Goal: Task Accomplishment & Management: Manage account settings

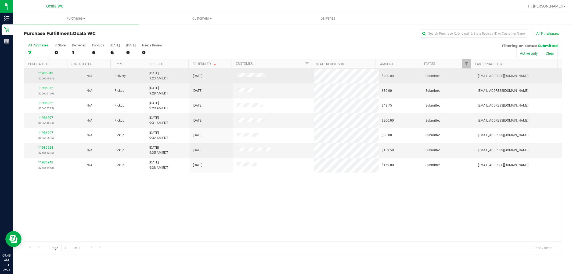
click at [44, 71] on div "11986842 (326661921)" at bounding box center [45, 76] width 37 height 10
click at [45, 72] on link "11986842" at bounding box center [45, 73] width 15 height 4
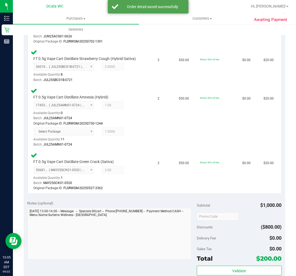
scroll to position [491, 0]
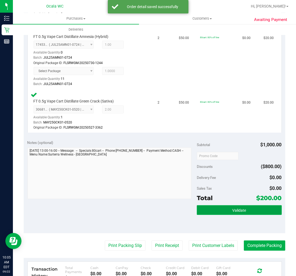
click at [232, 208] on span "Validate" at bounding box center [239, 210] width 14 height 4
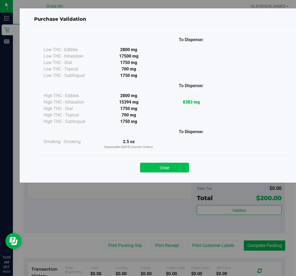
click at [168, 171] on button "Close" at bounding box center [164, 167] width 49 height 10
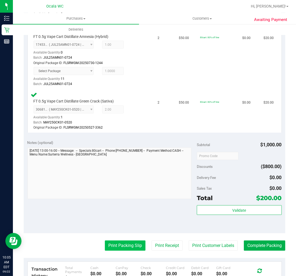
click at [131, 243] on button "Print Packing Slip" at bounding box center [125, 245] width 41 height 10
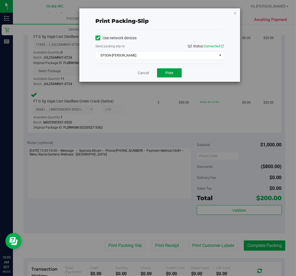
click at [168, 70] on button "Print" at bounding box center [169, 72] width 25 height 9
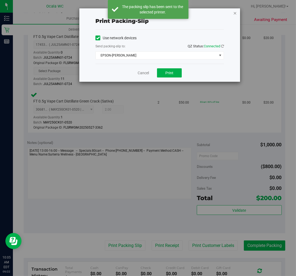
click at [235, 12] on icon "button" at bounding box center [235, 13] width 4 height 6
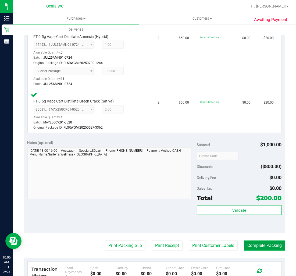
click at [263, 244] on button "Complete Packing" at bounding box center [264, 245] width 41 height 10
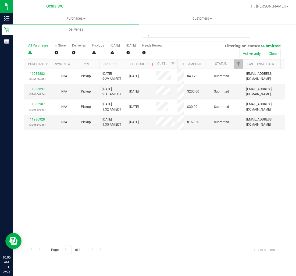
drag, startPoint x: 160, startPoint y: 59, endPoint x: 180, endPoint y: 60, distance: 19.9
click at [180, 60] on div "Purchase ID Sync Status Type Ordered Scheduled Customer State Registry ID Addre…" at bounding box center [152, 63] width 256 height 9
click at [192, 173] on div "11986882 (326665285) N/A Pickup [DATE] 9:29 AM EDT 9/22/2025 $43.75 Submitted […" at bounding box center [154, 155] width 261 height 173
click at [39, 90] on div "11986897 (326664224)" at bounding box center [37, 91] width 20 height 10
click at [38, 89] on link "11986897" at bounding box center [37, 89] width 15 height 4
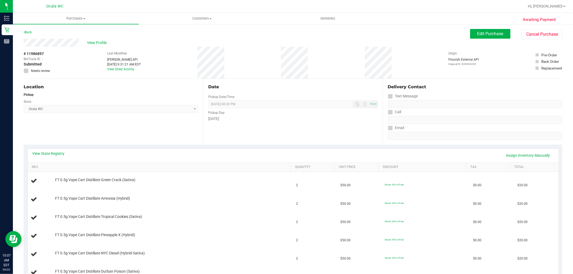
click at [479, 32] on span "Edit Purchase" at bounding box center [490, 33] width 26 height 5
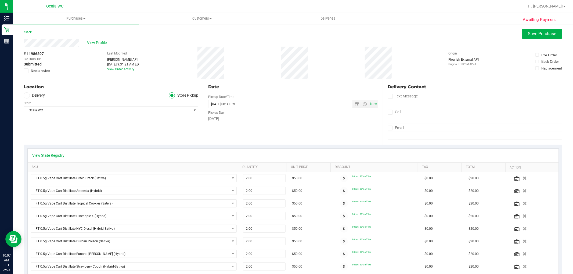
click at [34, 66] on span "Submitted" at bounding box center [33, 65] width 18 height 6
click at [35, 68] on div "# 11986897 BioTrack ID: - Submitted Needs review" at bounding box center [37, 62] width 27 height 22
click at [28, 72] on span at bounding box center [26, 70] width 5 height 5
click at [0, 0] on input "Needs review" at bounding box center [0, 0] width 0 height 0
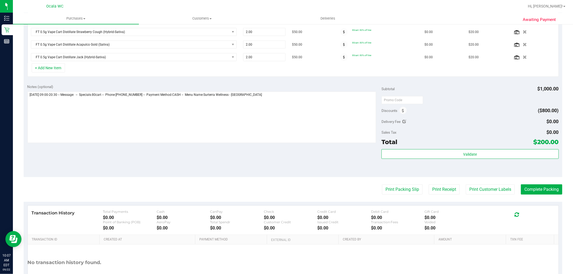
scroll to position [275, 0]
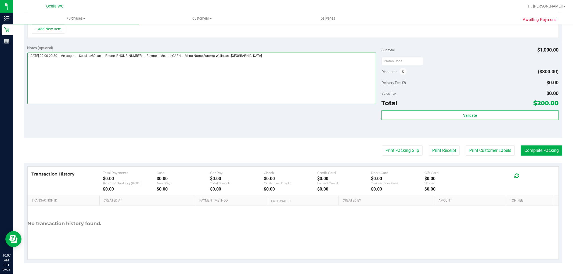
click at [285, 76] on textarea at bounding box center [201, 79] width 349 height 52
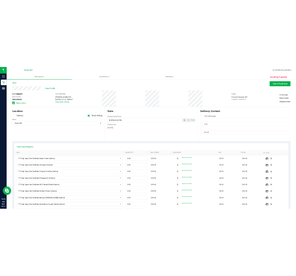
scroll to position [0, 0]
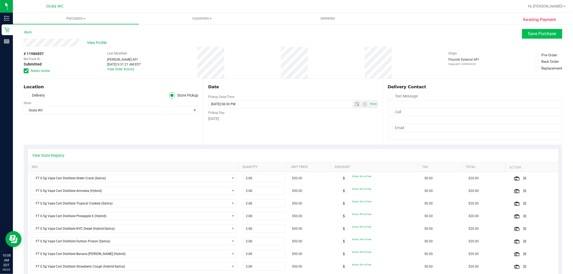
type textarea "[DATE] 09:00-20:30 -- Message: -- Specials:80cart -- Phone:[PHONE_NUMBER] -- Pa…"
click at [522, 37] on button "Save Purchase" at bounding box center [542, 34] width 40 height 10
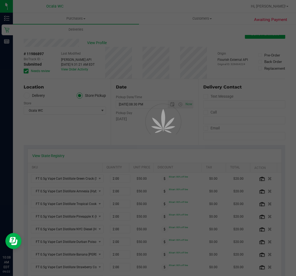
click at [89, 42] on div at bounding box center [148, 138] width 296 height 276
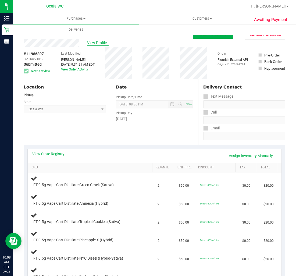
click at [97, 42] on span "View Profile" at bounding box center [97, 43] width 21 height 6
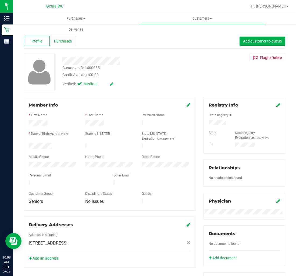
click at [70, 45] on div "Purchases" at bounding box center [63, 41] width 26 height 10
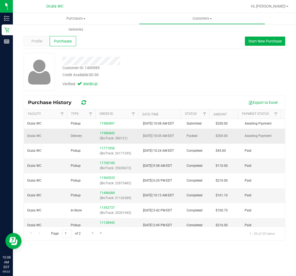
click at [113, 138] on div "11986842 (BioTrack: 280121)" at bounding box center [118, 136] width 37 height 10
click at [108, 135] on link "11986842" at bounding box center [107, 133] width 15 height 4
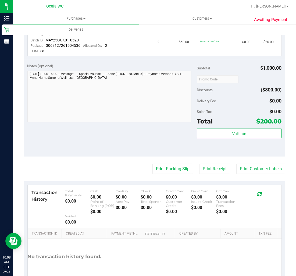
scroll to position [445, 0]
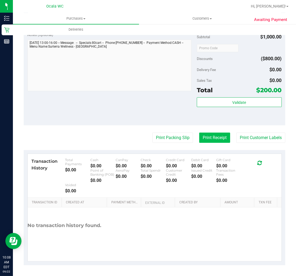
click at [200, 138] on button "Print Receipt" at bounding box center [214, 137] width 31 height 10
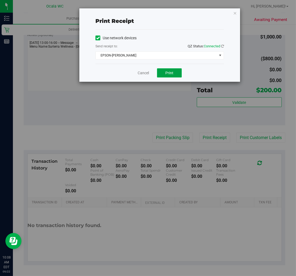
click at [172, 73] on span "Print" at bounding box center [169, 73] width 8 height 4
click at [144, 72] on link "Cancel" at bounding box center [143, 73] width 11 height 6
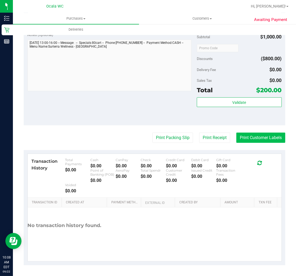
click at [253, 136] on button "Print Customer Labels" at bounding box center [260, 137] width 49 height 10
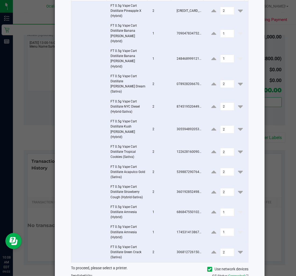
scroll to position [78, 0]
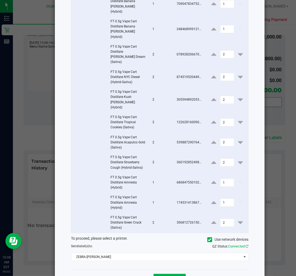
click at [140, 274] on link "Dismiss" at bounding box center [140, 278] width 12 height 5
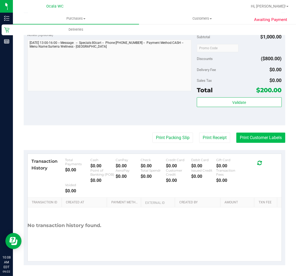
click at [254, 139] on button "Print Customer Labels" at bounding box center [260, 137] width 49 height 10
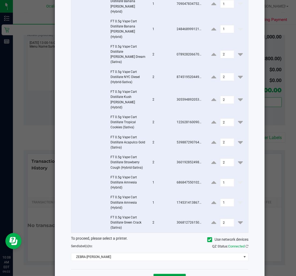
click at [168, 273] on button "Print" at bounding box center [169, 278] width 32 height 10
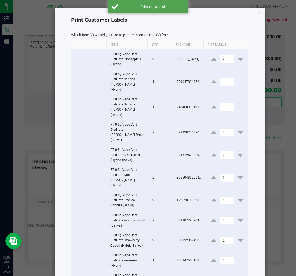
scroll to position [0, 0]
click at [257, 13] on icon "button" at bounding box center [259, 13] width 4 height 6
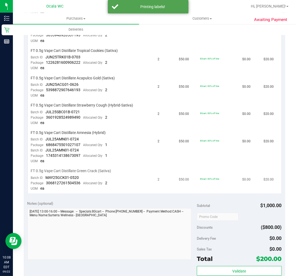
scroll to position [328, 0]
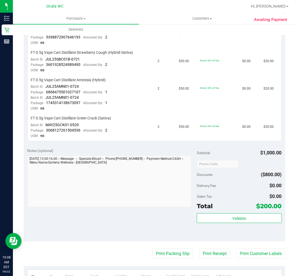
click at [175, 246] on purchase-details "Back Send Back to Created Cancel Purchase View Profile # 11986842 BioTrack ID: …" at bounding box center [154, 41] width 261 height 680
click at [165, 254] on button "Print Packing Slip" at bounding box center [172, 253] width 41 height 10
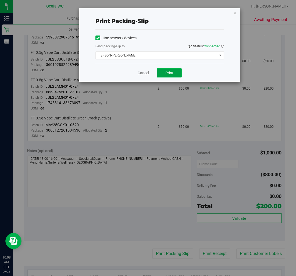
click at [178, 71] on button "Print" at bounding box center [169, 72] width 25 height 9
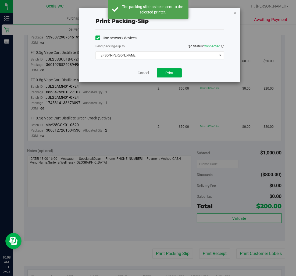
click at [234, 11] on icon "button" at bounding box center [235, 13] width 4 height 6
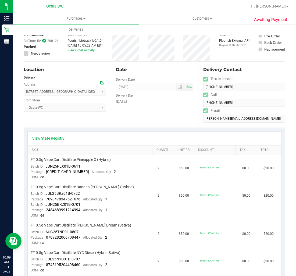
scroll to position [0, 0]
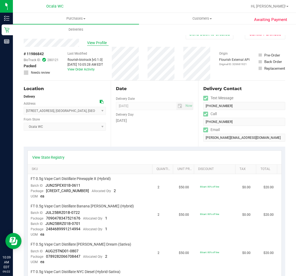
click at [93, 45] on span "View Profile" at bounding box center [97, 43] width 21 height 6
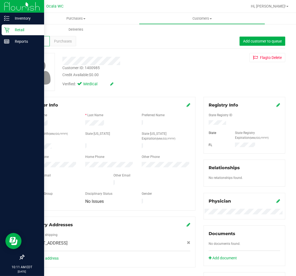
click at [9, 30] on p "Retail" at bounding box center [25, 30] width 32 height 6
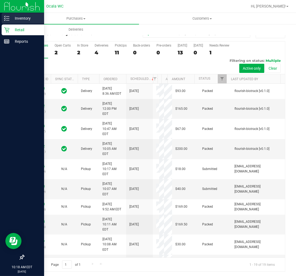
click at [8, 17] on icon at bounding box center [6, 18] width 5 height 5
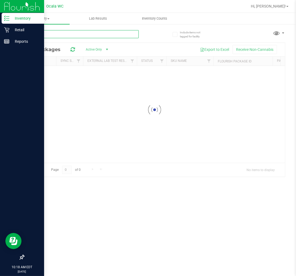
click at [67, 35] on input "text" at bounding box center [81, 34] width 115 height 8
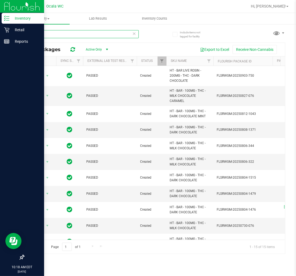
type input "bar"
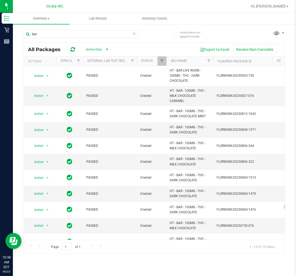
click at [135, 31] on icon at bounding box center [134, 33] width 4 height 6
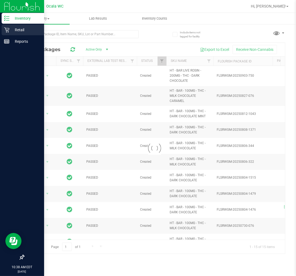
click at [9, 29] on p "Retail" at bounding box center [25, 30] width 32 height 6
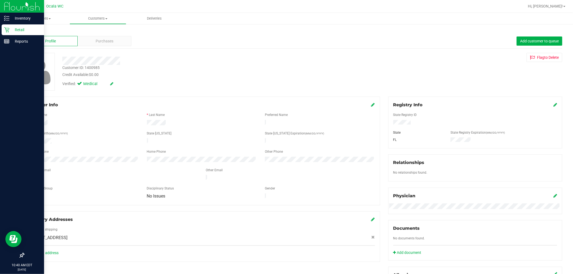
click at [103, 35] on div "Profile Purchases Add customer to queue" at bounding box center [293, 41] width 538 height 15
click at [107, 37] on div "Purchases" at bounding box center [105, 41] width 54 height 10
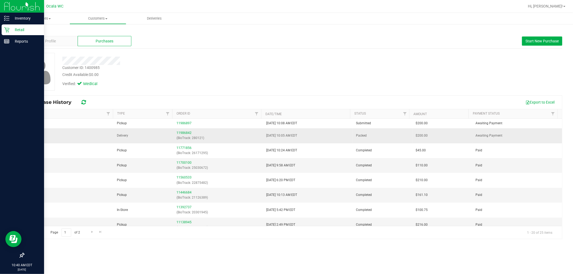
click at [181, 135] on div "11986842 (BioTrack: 280121)" at bounding box center [217, 136] width 83 height 10
click at [182, 134] on link "11986842" at bounding box center [183, 133] width 15 height 4
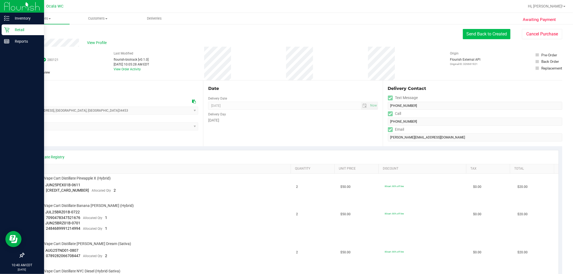
click at [496, 36] on button "Send Back to Created" at bounding box center [487, 34] width 48 height 10
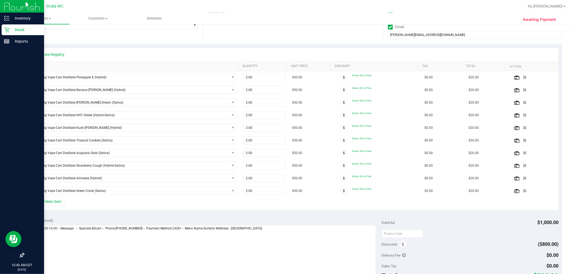
scroll to position [179, 0]
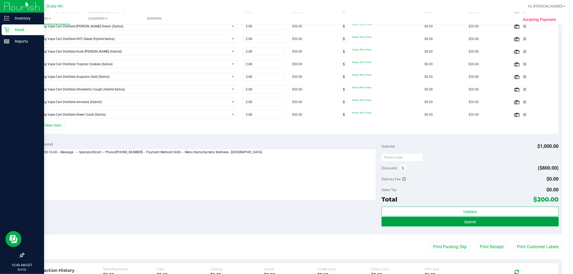
click at [464, 223] on span "Submit" at bounding box center [470, 222] width 12 height 4
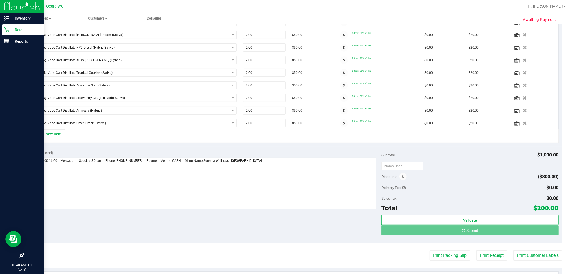
scroll to position [162, 0]
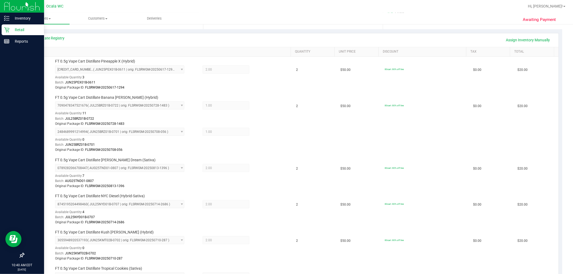
scroll to position [60, 0]
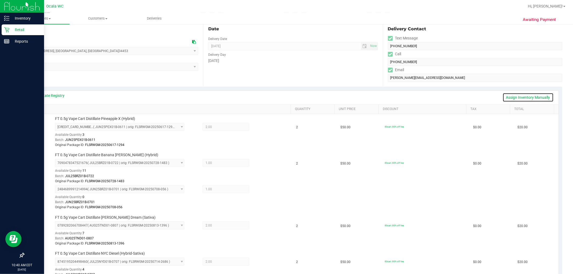
click at [528, 100] on link "Assign Inventory Manually" at bounding box center [528, 97] width 51 height 9
click at [254, 126] on div at bounding box center [258, 127] width 19 height 6
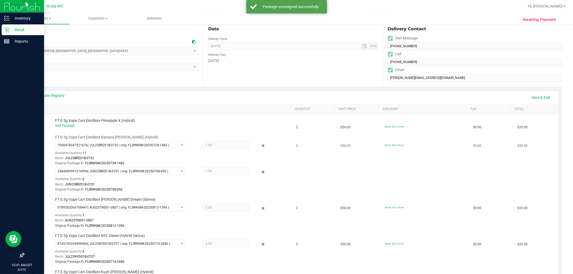
click at [259, 151] on div "7090478347521676 ( JUL25BRZ01B-0722 | orig: FLSRWGM-20250728-1483 ) 70904783475…" at bounding box center [171, 153] width 233 height 25
click at [260, 146] on icon at bounding box center [263, 146] width 6 height 6
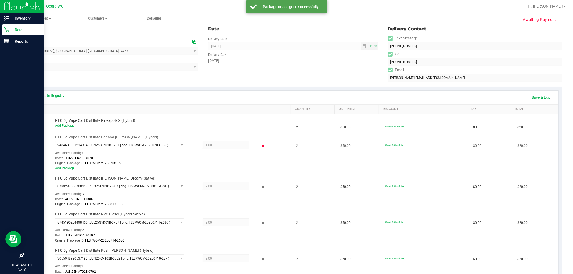
click at [260, 146] on icon at bounding box center [263, 146] width 6 height 6
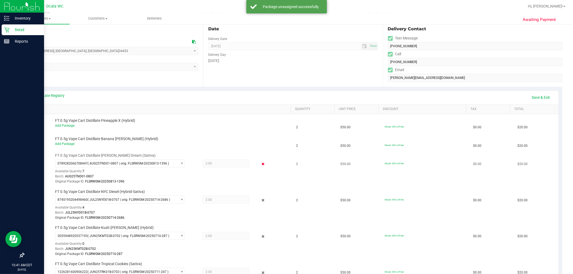
click at [260, 161] on icon at bounding box center [263, 164] width 6 height 6
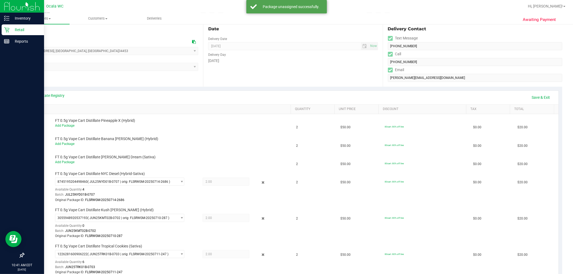
click at [260, 185] on icon at bounding box center [263, 182] width 6 height 6
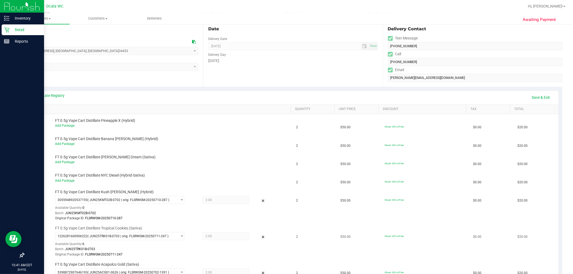
scroll to position [149, 0]
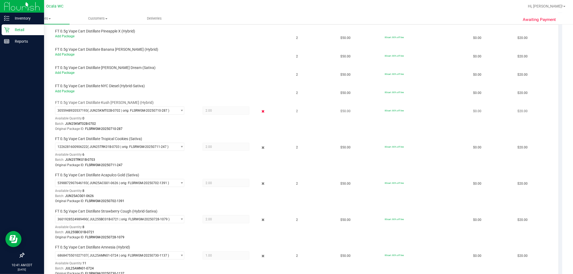
click at [260, 111] on icon at bounding box center [263, 111] width 6 height 6
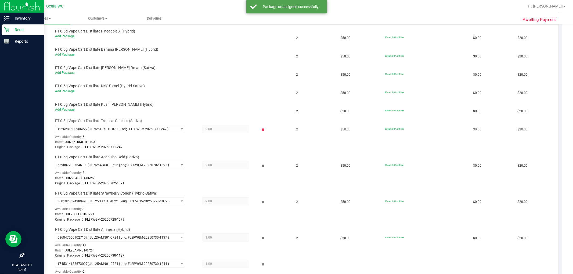
click at [260, 133] on icon at bounding box center [263, 130] width 6 height 6
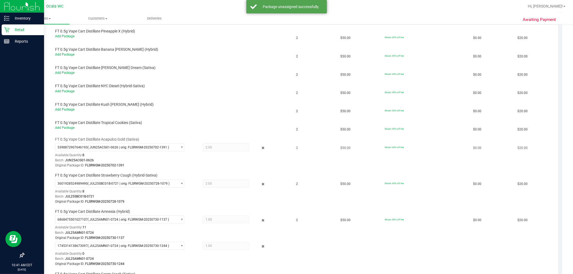
click at [259, 153] on div "5398872907646193 ( JUN25ACG01-0626 | orig: FLSRWGM-20250702-1391 ) 539887290764…" at bounding box center [171, 155] width 233 height 25
click at [259, 151] on div "5398872907646193 ( JUN25ACG01-0626 | orig: FLSRWGM-20250702-1391 ) 539887290764…" at bounding box center [171, 155] width 233 height 25
click at [260, 147] on icon at bounding box center [263, 148] width 6 height 6
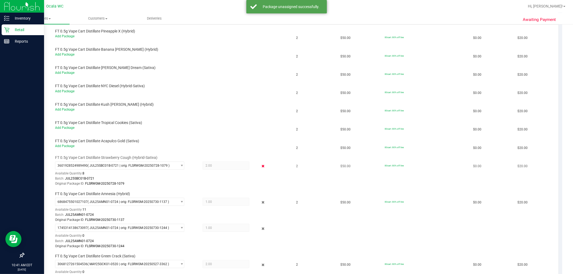
click at [260, 165] on icon at bounding box center [263, 166] width 6 height 6
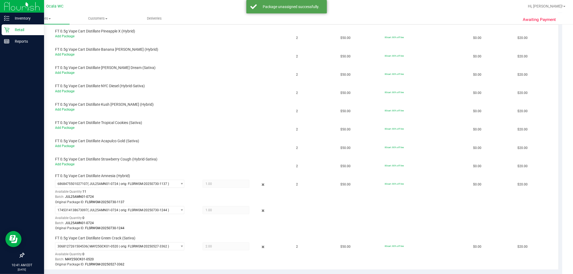
click at [258, 188] on div "6868475501027107 ( JUL25AMN01-0724 | orig: FLSRWGM-20250730-1137 ) 686847550102…" at bounding box center [171, 192] width 233 height 25
click at [260, 186] on icon at bounding box center [263, 185] width 6 height 6
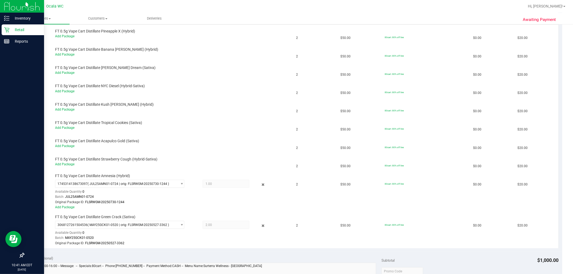
click at [260, 187] on icon at bounding box center [263, 185] width 6 height 6
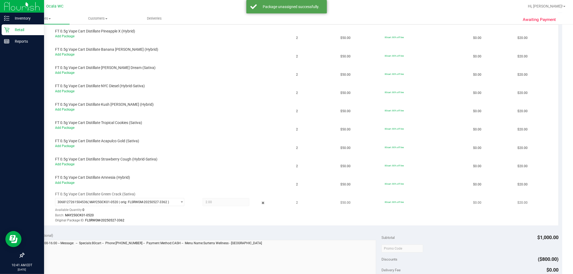
click at [257, 207] on div "3068127261504536 ( MAY25GCK01-0520 | orig: FLSRWGM-20250527-3362 ) 306812726150…" at bounding box center [171, 210] width 233 height 25
click at [260, 204] on icon at bounding box center [263, 203] width 6 height 6
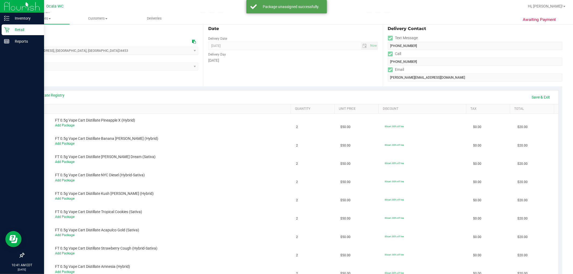
scroll to position [0, 0]
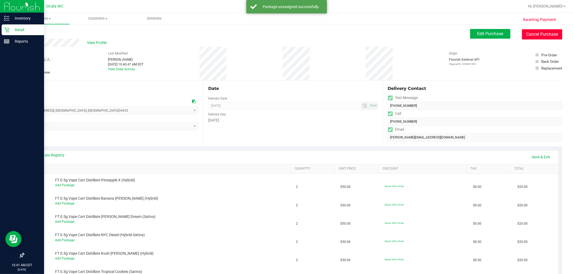
click at [533, 35] on button "Cancel Purchase" at bounding box center [542, 34] width 40 height 10
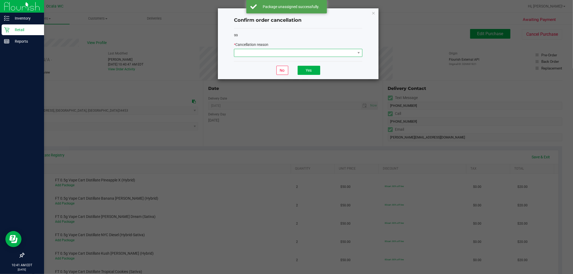
click at [290, 54] on span at bounding box center [294, 53] width 121 height 8
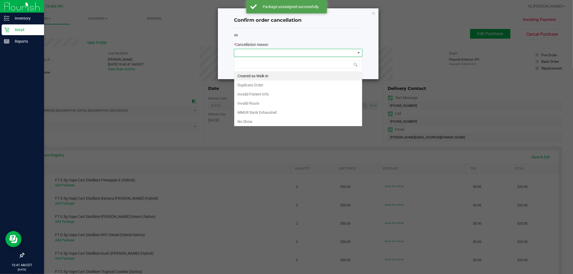
scroll to position [8, 128]
click at [253, 84] on li "Duplicate Order" at bounding box center [298, 85] width 128 height 9
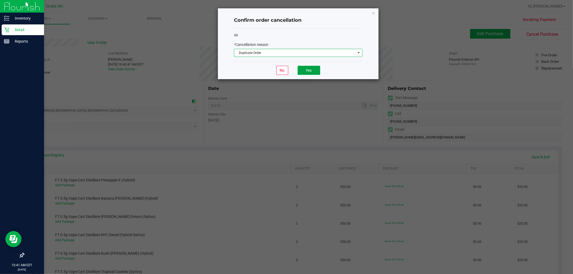
click at [312, 71] on button "Yes" at bounding box center [309, 70] width 23 height 9
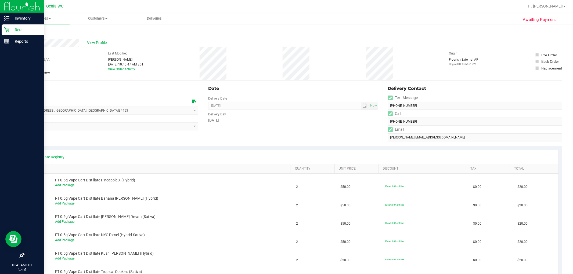
click at [25, 31] on link "Back" at bounding box center [28, 32] width 8 height 4
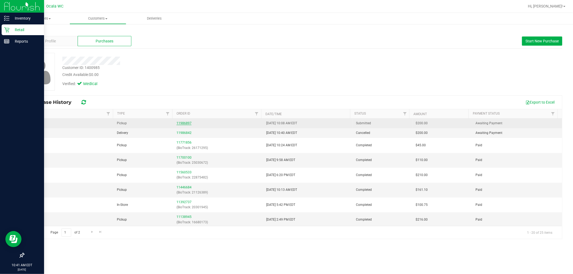
click at [183, 123] on link "11986897" at bounding box center [183, 123] width 15 height 4
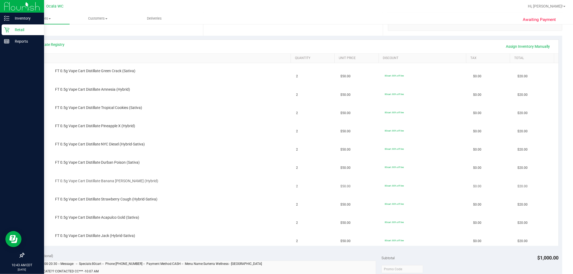
scroll to position [119, 0]
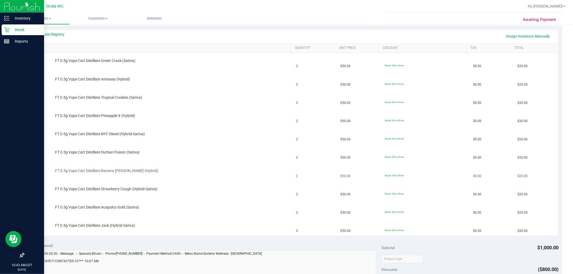
click at [205, 180] on td "FT 0.5g Vape Cart Distillate Banana [PERSON_NAME] (Hybrid)" at bounding box center [160, 172] width 265 height 18
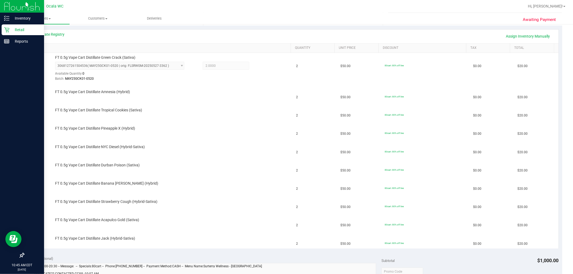
click at [205, 180] on td "FT 0.5g Vape Cart Distillate Banana [PERSON_NAME] (Hybrid)" at bounding box center [160, 185] width 265 height 18
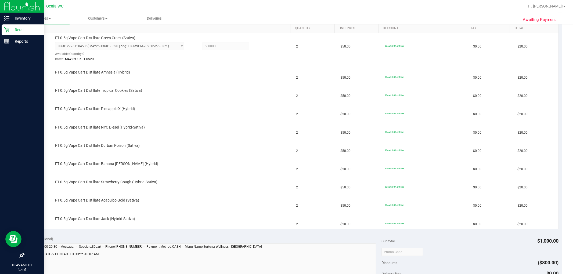
scroll to position [149, 0]
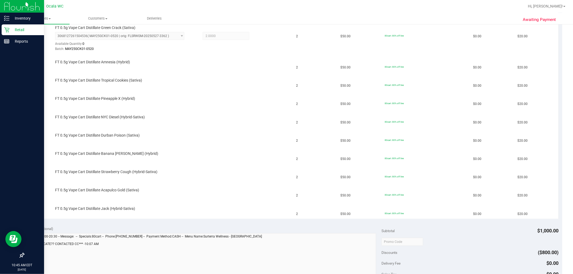
click at [205, 180] on td "FT 0.5g Vape Cart Distillate Strawberry Cough (Hybrid-Sativa)" at bounding box center [160, 173] width 265 height 18
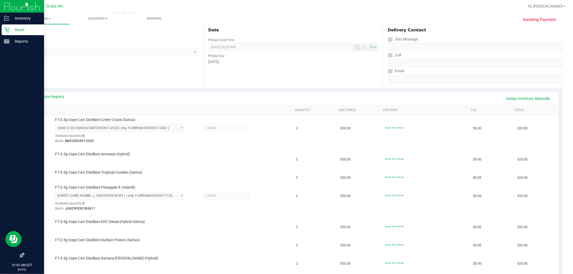
scroll to position [56, 0]
click at [533, 101] on link "Assign Inventory Manually" at bounding box center [528, 99] width 51 height 9
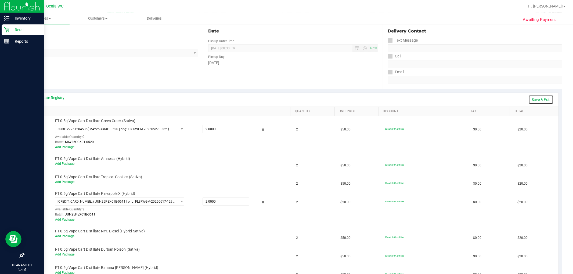
click at [538, 98] on link "Save & Exit" at bounding box center [540, 99] width 25 height 9
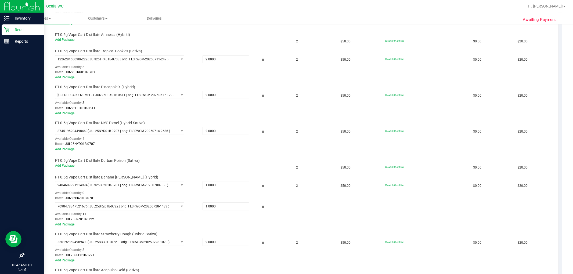
scroll to position [90, 0]
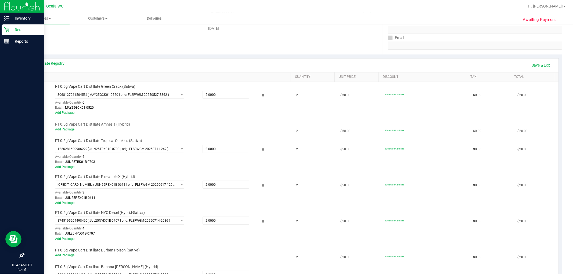
click at [69, 128] on link "Add Package" at bounding box center [64, 130] width 19 height 4
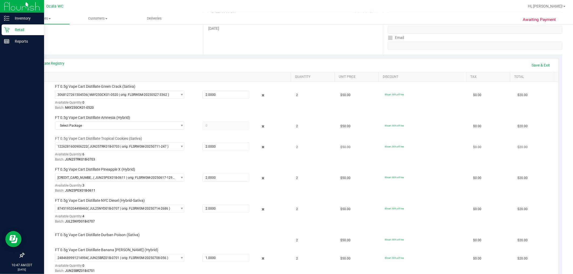
scroll to position [120, 0]
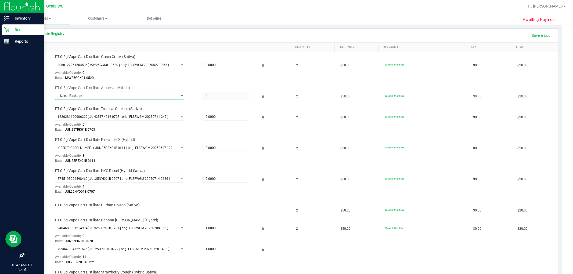
click at [85, 97] on span "Select Package" at bounding box center [116, 96] width 122 height 8
click at [167, 119] on span "( JUL25AMN01-0724 | orig: FLSRWGM-20250730-1244 )" at bounding box center [129, 118] width 81 height 4
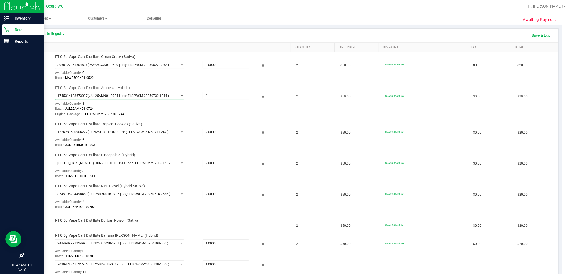
click at [132, 98] on span "1745314138673097 ( JUL25AMN01-0724 | orig: FLSRWGM-20250730-1244 )" at bounding box center [116, 96] width 122 height 8
click at [222, 90] on div "FT 0.5g Vape Cart Distillate Amnesia (Hybrid) 1745314138673097 ( JUL25AMN01-072…" at bounding box center [170, 101] width 236 height 32
drag, startPoint x: 222, startPoint y: 90, endPoint x: 224, endPoint y: 93, distance: 3.3
click at [223, 92] on div "FT 0.5g Vape Cart Distillate Amnesia (Hybrid) 1745314138673097 ( JUL25AMN01-072…" at bounding box center [170, 101] width 236 height 32
click at [224, 93] on span at bounding box center [226, 96] width 47 height 8
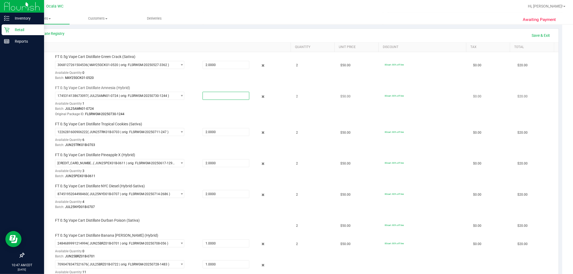
type input "1"
type input "1.0000"
click at [214, 72] on div "3068127261504536 ( MAY25GCK01-0520 | orig: FLSRWGM-20250527-3362 ) 306812726150…" at bounding box center [171, 71] width 233 height 20
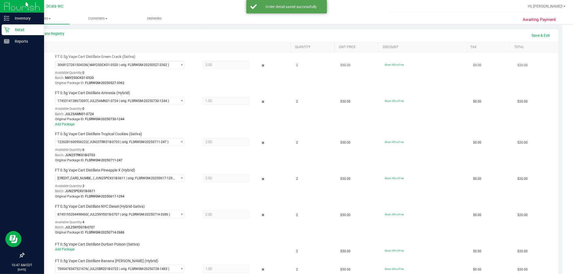
click at [152, 83] on div "Original Package ID: FLSRWGM-20250527-3362" at bounding box center [171, 83] width 233 height 5
click at [71, 124] on link "Add Package" at bounding box center [64, 124] width 19 height 4
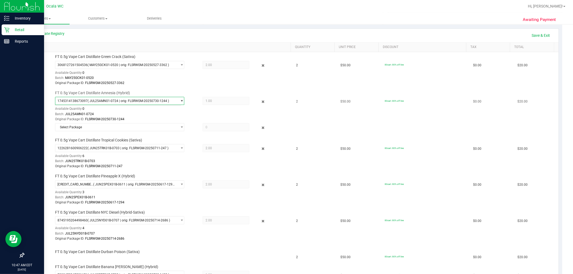
scroll to position [150, 0]
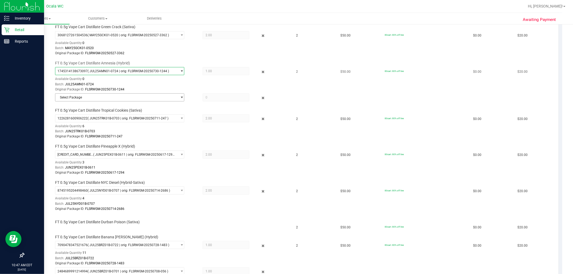
click at [112, 97] on span "Select Package" at bounding box center [116, 98] width 122 height 8
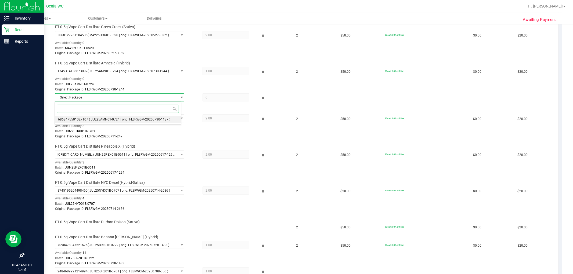
click at [103, 118] on span "( JUL25AMN01-0724 | orig: FLSRWGM-20250730-1137 )" at bounding box center [129, 120] width 81 height 4
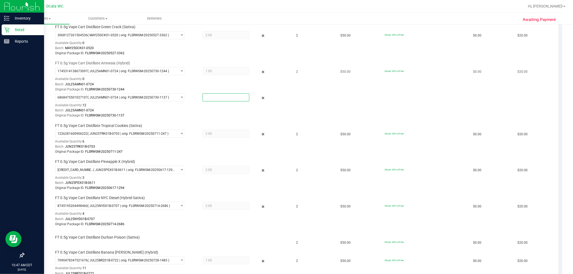
click at [208, 93] on span at bounding box center [226, 97] width 47 height 8
type input "1"
type input "1.0000"
click at [194, 76] on div "1745314138673097 ( JUL25AMN01-0724 | orig: FLSRWGM-20250730-1244 ) 174531413867…" at bounding box center [171, 79] width 233 height 25
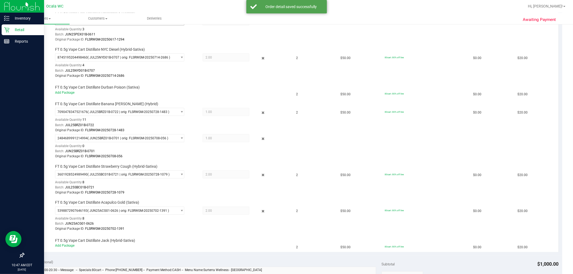
scroll to position [328, 0]
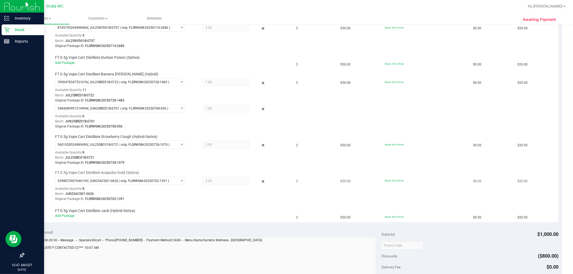
click at [188, 202] on div "Original Package ID: FLSRWGM-20250702-1391" at bounding box center [171, 199] width 233 height 5
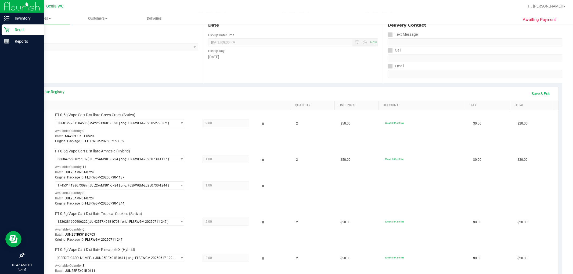
scroll to position [30, 0]
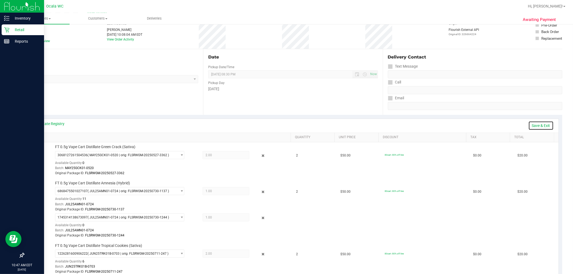
click at [538, 124] on link "Save & Exit" at bounding box center [540, 125] width 25 height 9
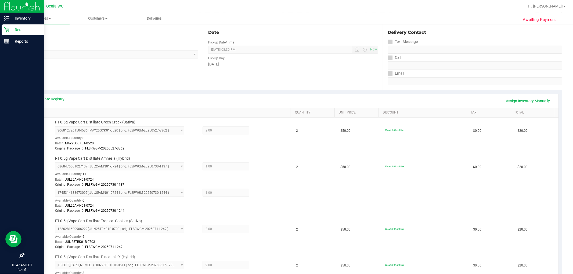
scroll to position [51, 0]
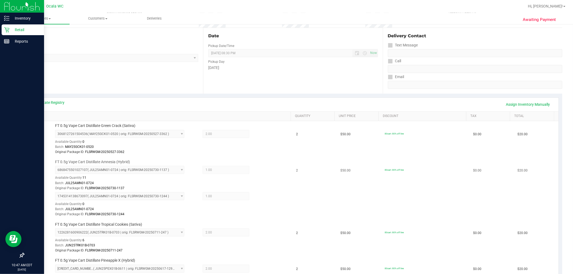
click at [168, 209] on div "Batch: JUL25AMN01-0724" at bounding box center [171, 209] width 233 height 5
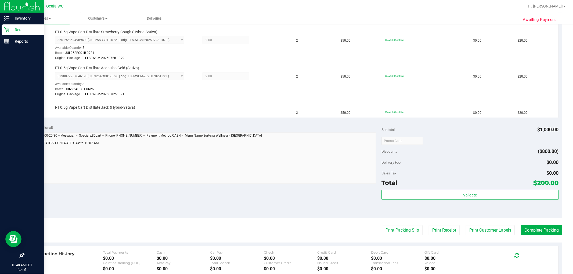
scroll to position [433, 0]
click at [171, 110] on div "FT 0.5g Vape Cart Distillate Jack (Hybrid-Sativa)" at bounding box center [170, 107] width 236 height 5
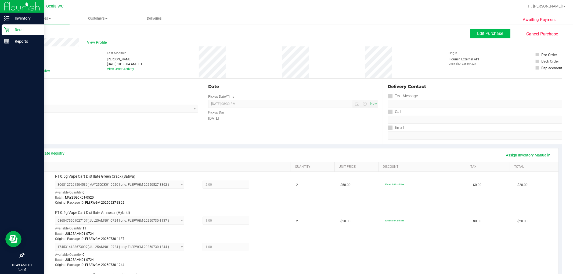
scroll to position [0, 0]
click at [488, 35] on span "Edit Purchase" at bounding box center [490, 33] width 26 height 5
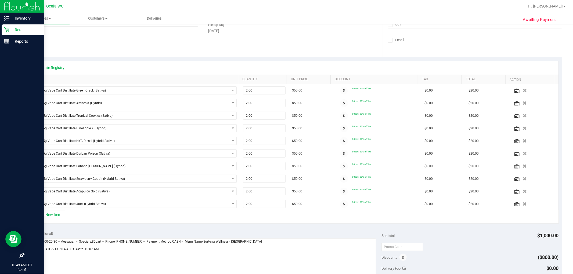
scroll to position [119, 0]
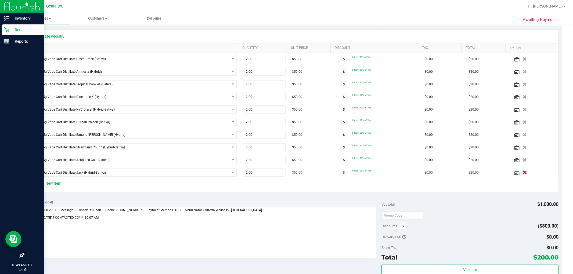
click at [522, 172] on icon "button" at bounding box center [524, 173] width 5 height 4
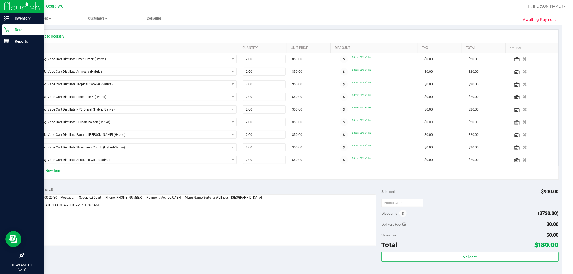
click at [517, 119] on td at bounding box center [533, 122] width 49 height 13
click at [522, 123] on icon "button" at bounding box center [524, 122] width 5 height 4
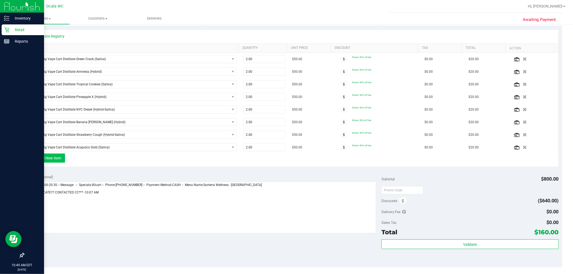
click at [53, 159] on button "+ Add New Item" at bounding box center [48, 158] width 33 height 9
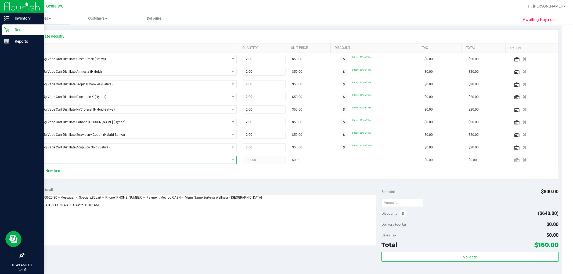
click at [68, 160] on span "NO DATA FOUND" at bounding box center [130, 160] width 198 height 8
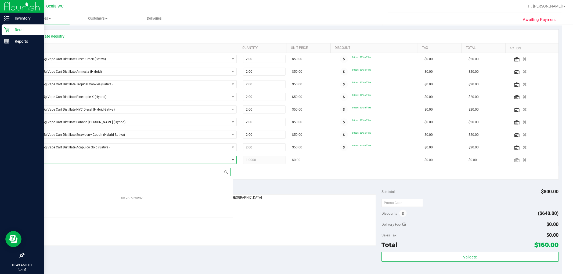
scroll to position [8, 202]
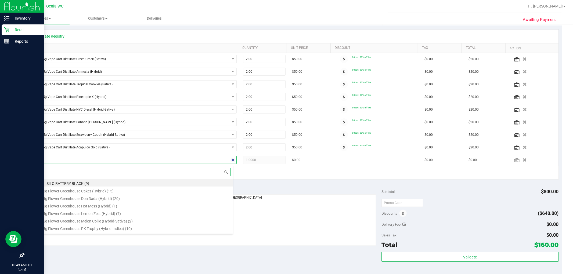
type input "kmt"
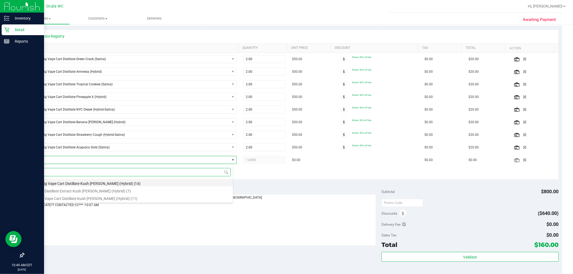
click at [98, 183] on li "FT 0.5g Vape Cart Distillate Kush [PERSON_NAME] (Hybrid) (14)" at bounding box center [132, 183] width 202 height 8
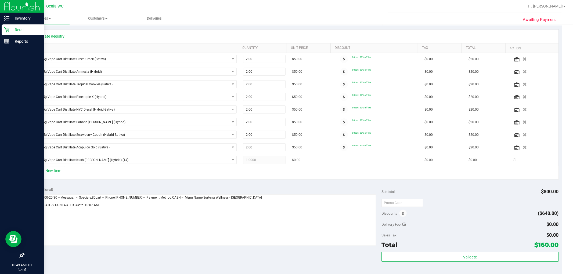
click at [262, 158] on span "1.0000 1" at bounding box center [264, 160] width 42 height 8
click at [262, 162] on div at bounding box center [293, 109] width 531 height 113
click at [262, 162] on span "1.00 1" at bounding box center [264, 160] width 42 height 8
click at [262, 162] on input "1" at bounding box center [264, 160] width 42 height 8
type input "2"
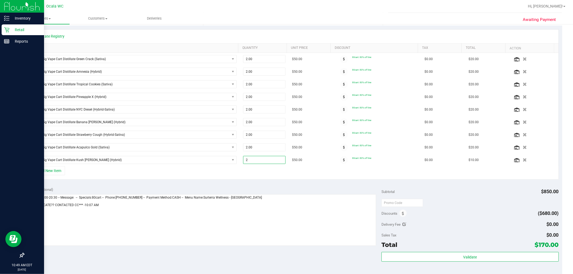
type input "2.00"
click at [89, 172] on div "+ Add New Item" at bounding box center [292, 172] width 531 height 13
click at [60, 173] on button "+ Add New Item" at bounding box center [48, 170] width 33 height 9
click at [49, 169] on button "+ Add New Item" at bounding box center [48, 170] width 33 height 9
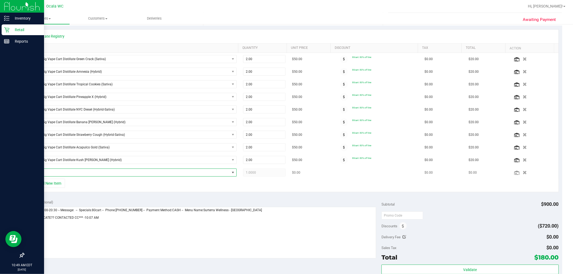
click at [55, 176] on span "NO DATA FOUND" at bounding box center [130, 173] width 198 height 8
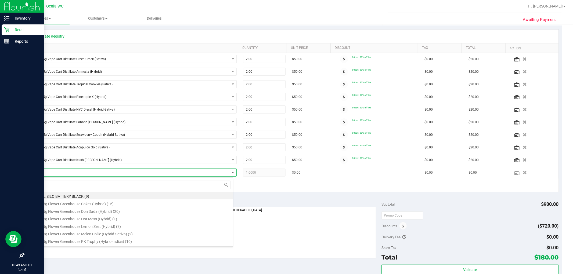
scroll to position [8, 200]
type input "tnd"
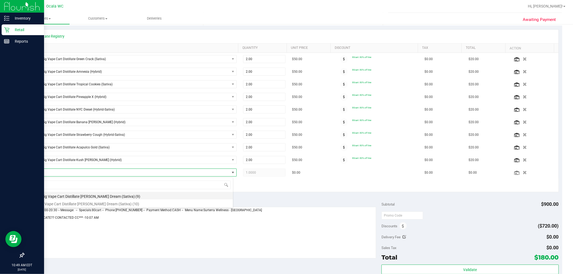
click at [93, 198] on li "FT 0.5g Vape Cart Distillate [PERSON_NAME] Dream (Sativa) (9)" at bounding box center [132, 196] width 202 height 8
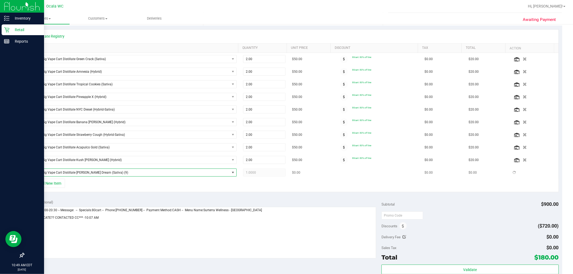
click at [258, 173] on span "1.0000 1" at bounding box center [264, 173] width 42 height 8
click at [258, 173] on div "FT 0.5g Vape Cart Distillate Green Crack (Sativa) 2.00 2 $50.00 80cart: 80% off…" at bounding box center [293, 116] width 531 height 126
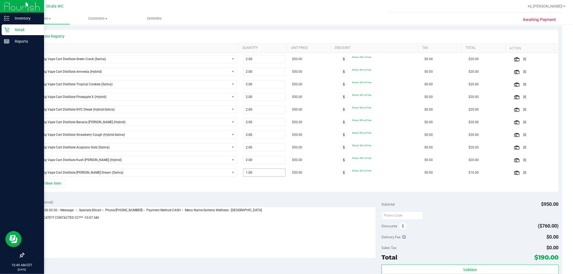
click at [258, 173] on span "1.00 1" at bounding box center [264, 173] width 42 height 8
type input "2"
type input "2.00"
click at [455, 189] on div "+ Add New Item" at bounding box center [292, 185] width 531 height 13
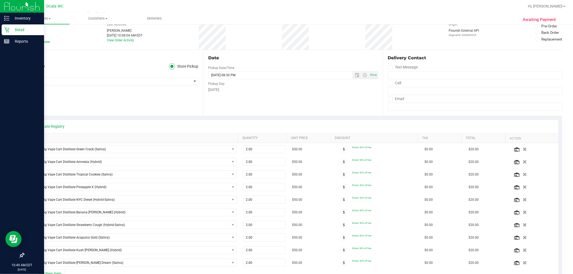
scroll to position [0, 0]
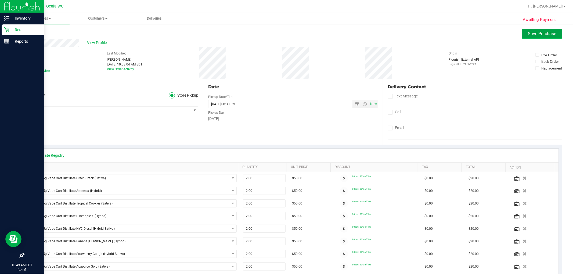
click at [535, 34] on span "Save Purchase" at bounding box center [542, 33] width 28 height 5
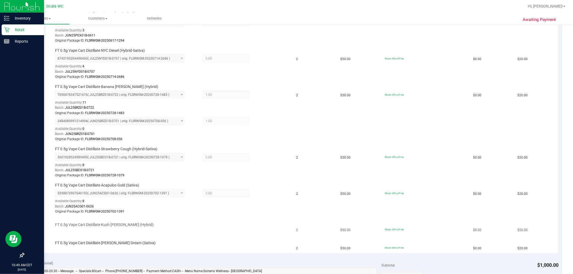
scroll to position [388, 0]
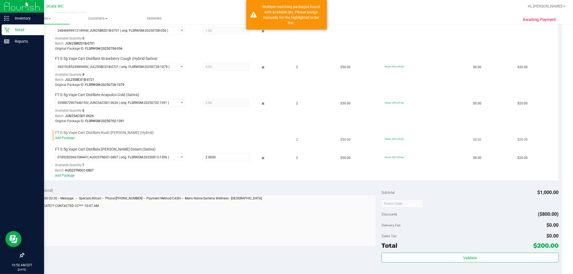
click at [66, 136] on div "Add Package" at bounding box center [171, 138] width 233 height 5
click at [66, 141] on div "Add Package" at bounding box center [171, 138] width 233 height 5
click at [64, 140] on link "Add Package" at bounding box center [64, 138] width 19 height 4
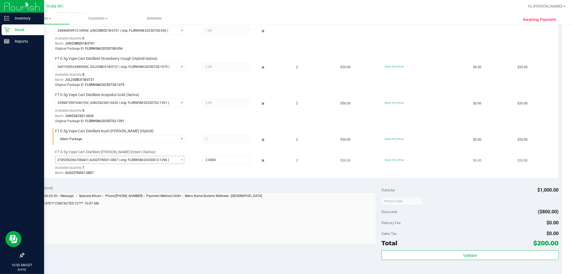
scroll to position [447, 0]
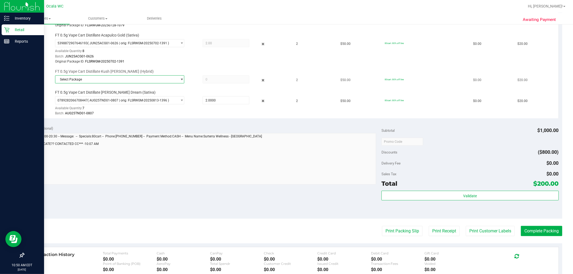
click at [128, 80] on span "Select Package" at bounding box center [116, 80] width 122 height 8
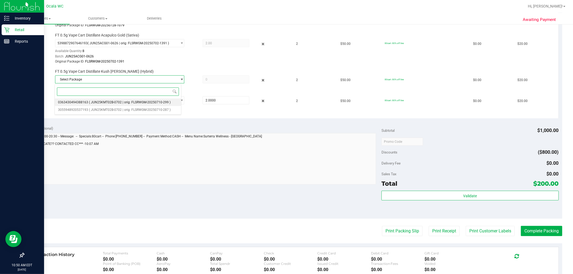
click at [105, 101] on span "( JUN25KMT02B-0702 | orig: FLSRWGM-20250710-299 )" at bounding box center [130, 102] width 82 height 4
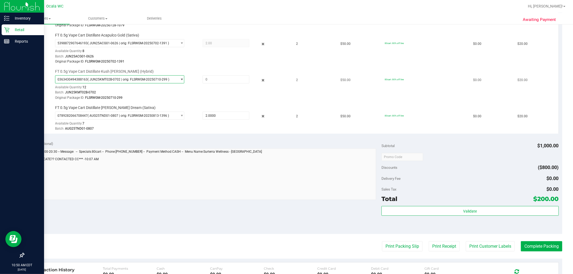
click at [108, 83] on span "0363430494388163 ( JUN25KMT02B-0702 | orig: FLSRWGM-20250710-299 )" at bounding box center [116, 80] width 122 height 8
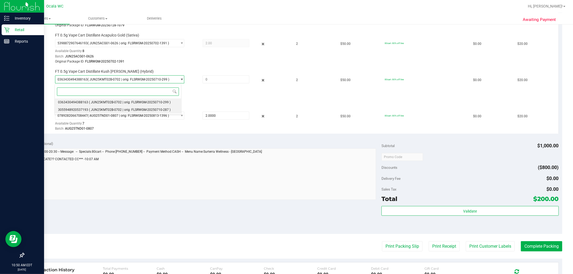
click at [108, 107] on li "3055948920537193 ( JUN25KMT02B-0702 | orig: FLSRWGM-20250710-287 )" at bounding box center [118, 110] width 126 height 8
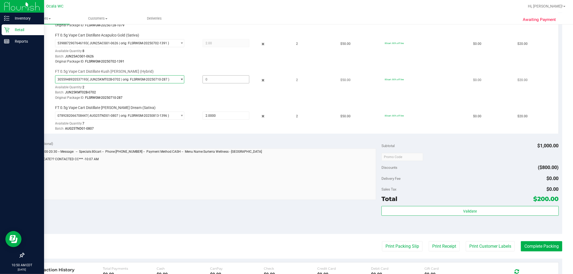
click at [211, 82] on span at bounding box center [226, 79] width 47 height 8
type input "2"
type input "2.0000"
click at [208, 69] on td "FT 0.5g Vape Cart Distillate Kush [PERSON_NAME] (Hybrid) 3055948920537193 ( JUN…" at bounding box center [160, 85] width 265 height 36
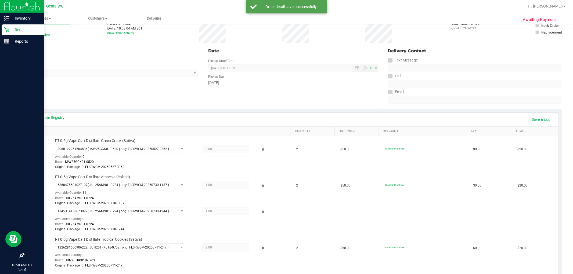
scroll to position [30, 0]
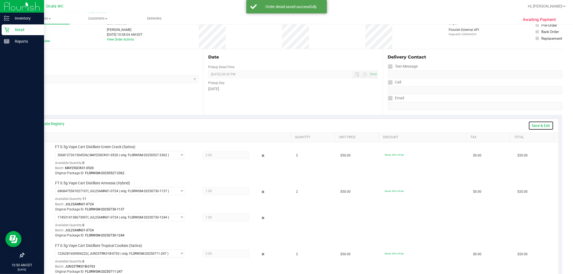
click at [538, 123] on link "Save & Exit" at bounding box center [540, 125] width 25 height 9
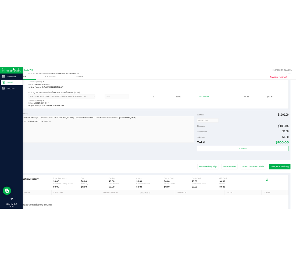
scroll to position [550, 0]
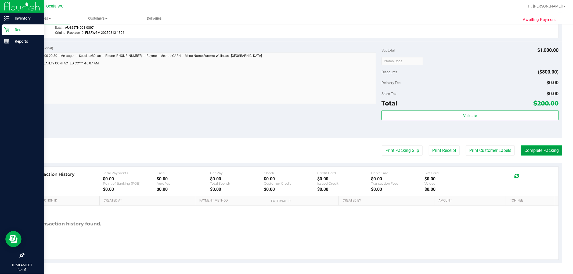
click at [535, 147] on button "Complete Packing" at bounding box center [541, 151] width 41 height 10
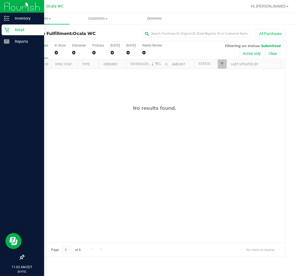
click at [7, 26] on div "Retail" at bounding box center [23, 29] width 42 height 11
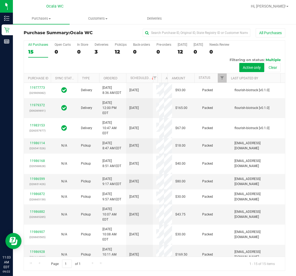
click at [167, 77] on th "Amount" at bounding box center [180, 77] width 27 height 9
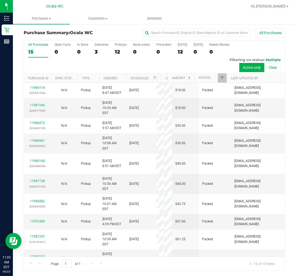
scroll to position [173, 0]
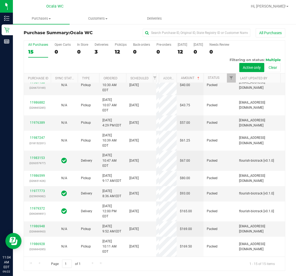
drag, startPoint x: 162, startPoint y: 74, endPoint x: 177, endPoint y: 75, distance: 14.5
click at [177, 75] on div "Purchase ID Sync Status Type Ordered Scheduled Customer State Registry ID Addre…" at bounding box center [152, 77] width 256 height 9
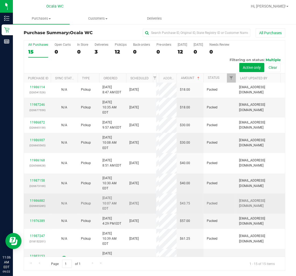
scroll to position [0, 0]
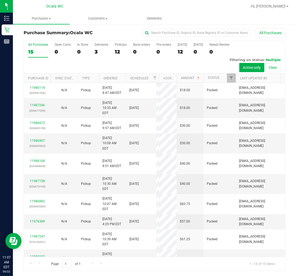
click at [68, 61] on div "All Purchases 15 Open Carts 0 In Store 0 Deliveries 3 PickUps 12 Back-orders 0 …" at bounding box center [154, 57] width 261 height 33
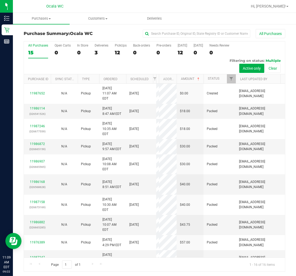
click at [40, 68] on div "All Purchases 15 Open Carts 0 In Store 0 Deliveries 3 PickUps 12 Back-orders 0 …" at bounding box center [154, 57] width 261 height 33
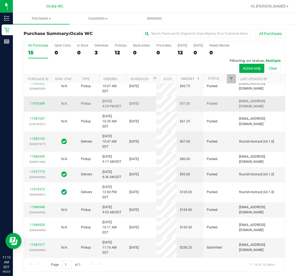
scroll to position [193, 0]
click at [29, 243] on div "11987677 (326690483)" at bounding box center [37, 247] width 20 height 10
click at [33, 244] on div "11987677 (326690483)" at bounding box center [37, 247] width 20 height 10
click at [39, 243] on link "11987677" at bounding box center [37, 245] width 15 height 4
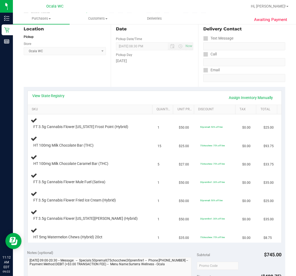
scroll to position [89, 0]
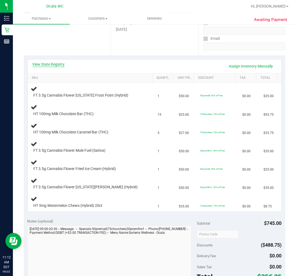
click at [49, 63] on link "View State Registry" at bounding box center [48, 64] width 32 height 5
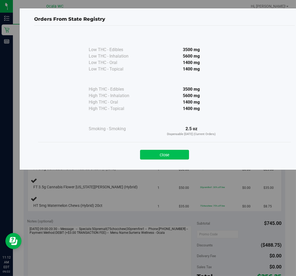
click at [162, 155] on button "Close" at bounding box center [164, 155] width 49 height 10
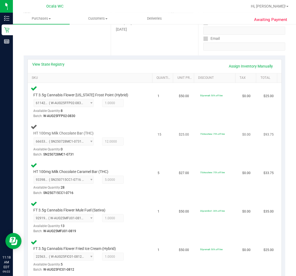
click at [127, 154] on div "Batch: SN250728MC1-0731" at bounding box center [88, 154] width 108 height 5
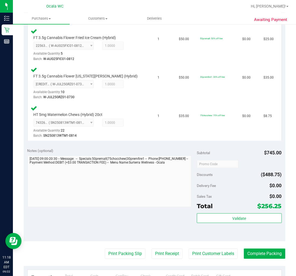
scroll to position [388, 0]
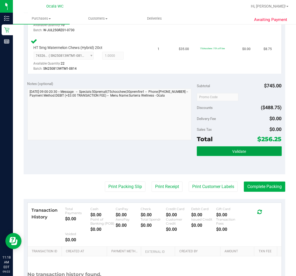
click at [221, 152] on button "Validate" at bounding box center [239, 151] width 85 height 10
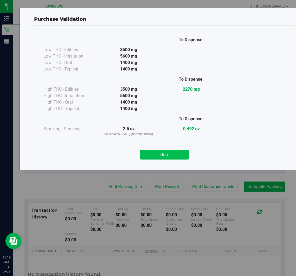
click at [168, 153] on button "Close" at bounding box center [164, 155] width 49 height 10
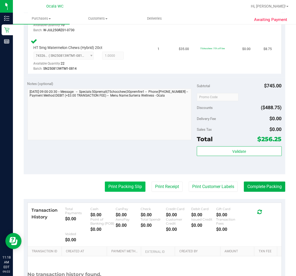
click at [132, 183] on button "Print Packing Slip" at bounding box center [125, 186] width 41 height 10
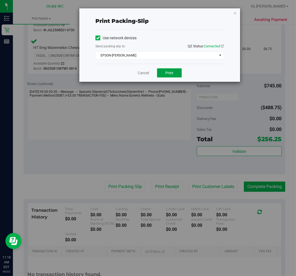
click at [163, 75] on button "Print" at bounding box center [169, 72] width 25 height 9
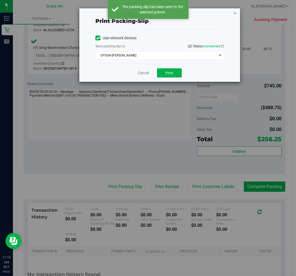
click at [234, 10] on icon "button" at bounding box center [235, 13] width 4 height 6
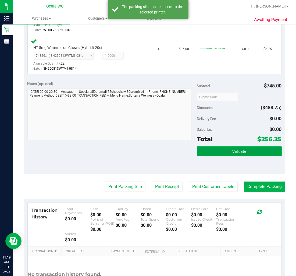
click at [246, 146] on button "Validate" at bounding box center [239, 151] width 85 height 10
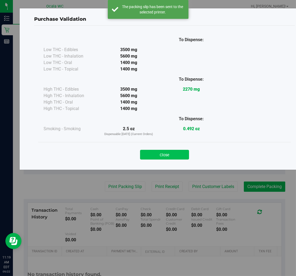
click at [157, 153] on button "Close" at bounding box center [164, 155] width 49 height 10
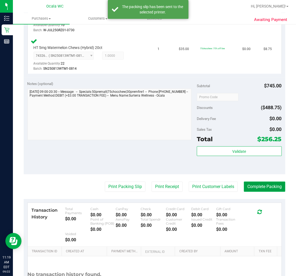
click at [258, 188] on button "Complete Packing" at bounding box center [264, 186] width 41 height 10
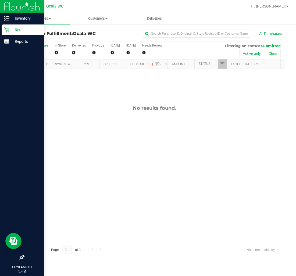
click at [8, 27] on icon at bounding box center [6, 29] width 5 height 5
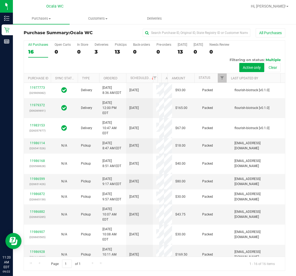
click at [111, 47] on div "All Purchases 16 Open Carts 0 In Store 0 Deliveries 3 PickUps 13 Back-orders 0 …" at bounding box center [154, 57] width 261 height 33
click at [102, 48] on label "Deliveries 3" at bounding box center [102, 50] width 14 height 15
click at [0, 0] on input "Deliveries 3" at bounding box center [0, 0] width 0 height 0
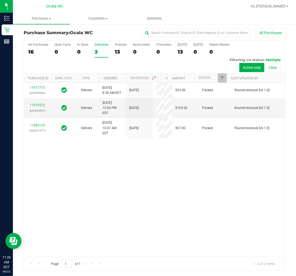
click at [119, 49] on div "13" at bounding box center [121, 52] width 12 height 6
click at [0, 0] on input "PickUps 13" at bounding box center [0, 0] width 0 height 0
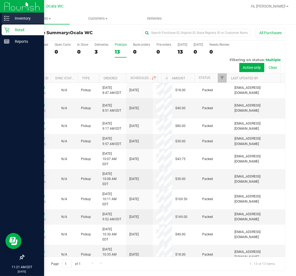
click at [10, 16] on p "Inventory" at bounding box center [25, 18] width 32 height 6
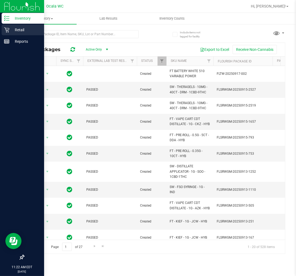
click at [8, 31] on icon at bounding box center [6, 29] width 5 height 5
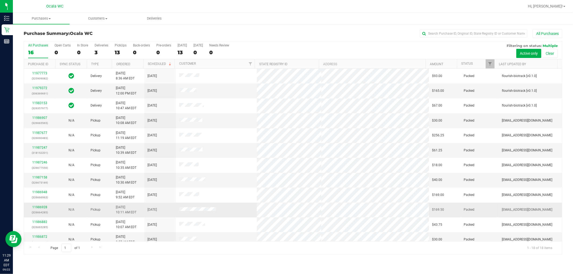
scroll to position [95, 0]
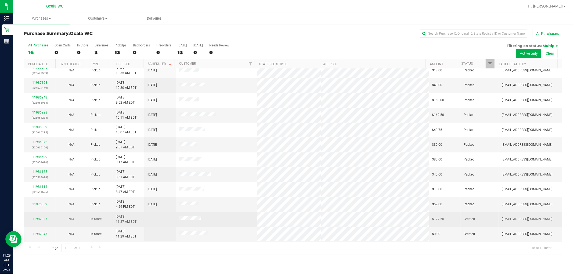
click at [44, 216] on td "11987827" at bounding box center [40, 219] width 32 height 15
click at [41, 217] on div "11987827" at bounding box center [39, 219] width 25 height 5
click at [41, 218] on link "11987827" at bounding box center [39, 219] width 15 height 4
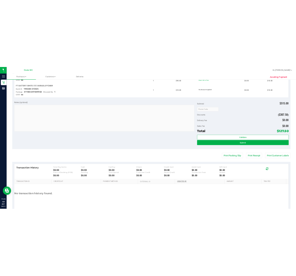
scroll to position [262, 0]
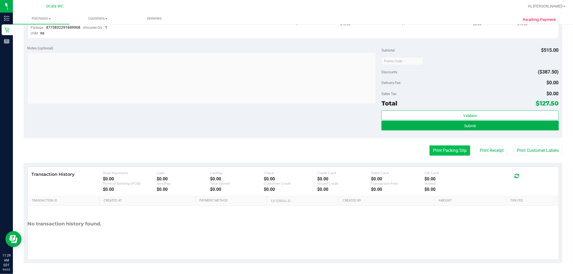
click at [446, 151] on button "Print Packing Slip" at bounding box center [449, 151] width 41 height 10
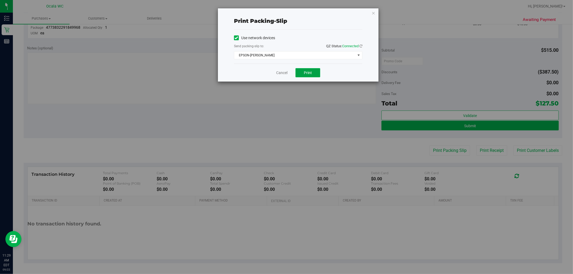
click at [304, 71] on span "Print" at bounding box center [308, 73] width 8 height 4
click at [375, 13] on icon "button" at bounding box center [373, 13] width 4 height 6
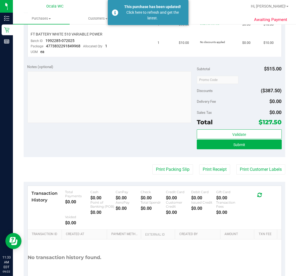
scroll to position [233, 0]
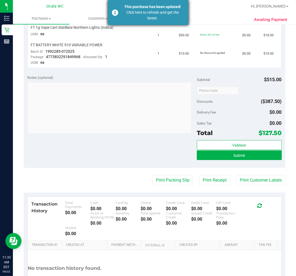
click at [113, 11] on div "This purchase has been updated! Click here to refresh and get the latest." at bounding box center [148, 12] width 81 height 25
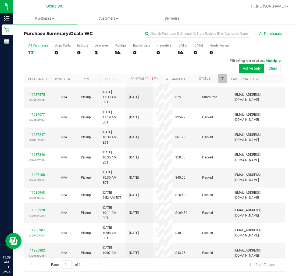
scroll to position [50, 0]
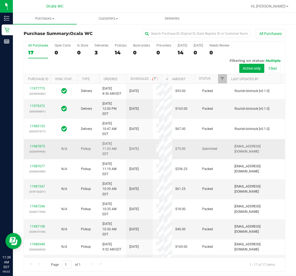
click at [41, 154] on div "11987875 (326699456)" at bounding box center [37, 149] width 20 height 10
click at [40, 148] on link "11987875" at bounding box center [37, 146] width 15 height 4
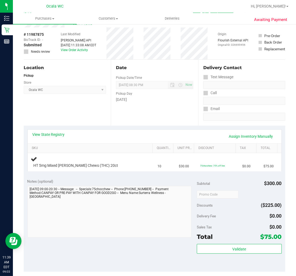
scroll to position [30, 0]
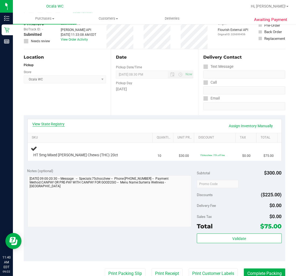
click at [50, 124] on link "View State Registry" at bounding box center [48, 123] width 32 height 5
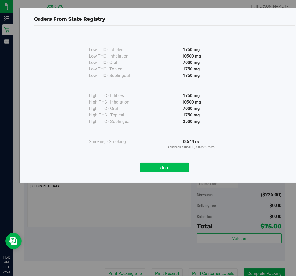
click at [165, 168] on button "Close" at bounding box center [164, 167] width 49 height 10
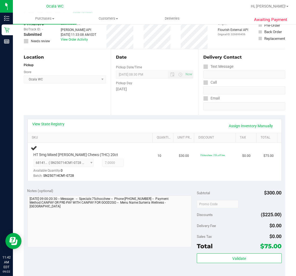
click at [88, 105] on div "Location Pickup Store Ocala WC Select Store Bonita Springs WC Boynton Beach WC …" at bounding box center [67, 82] width 87 height 66
click at [82, 103] on div "Location Pickup Store Ocala WC Select Store Bonita Springs WC Boynton Beach WC …" at bounding box center [67, 82] width 87 height 66
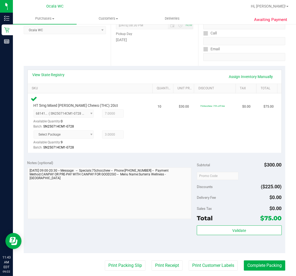
scroll to position [149, 0]
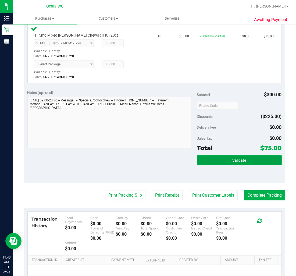
click at [222, 158] on button "Validate" at bounding box center [239, 160] width 85 height 10
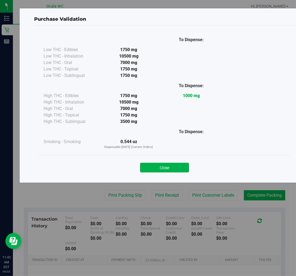
click at [180, 159] on div "Close" at bounding box center [164, 165] width 244 height 13
click at [177, 162] on button "Close" at bounding box center [164, 167] width 49 height 10
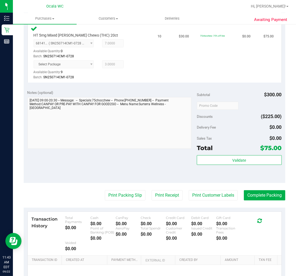
click at [117, 202] on purchase-details "Back Edit Purchase Cancel Purchase View Profile # 11987875 BioTrack ID: - Submi…" at bounding box center [154, 101] width 261 height 442
click at [122, 194] on button "Print Packing Slip" at bounding box center [125, 195] width 41 height 10
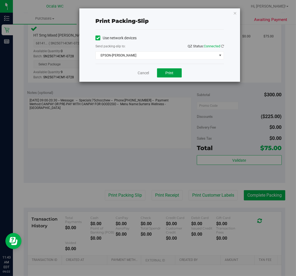
click at [168, 73] on span "Print" at bounding box center [169, 73] width 8 height 4
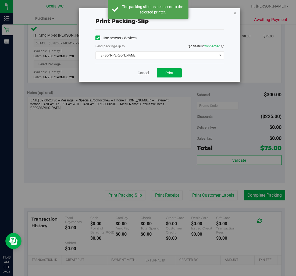
click at [234, 12] on icon "button" at bounding box center [235, 13] width 4 height 6
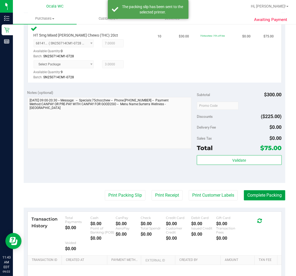
click at [269, 196] on button "Complete Packing" at bounding box center [264, 195] width 41 height 10
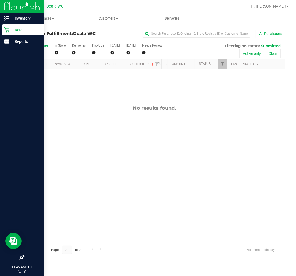
click at [17, 26] on div "Retail" at bounding box center [23, 29] width 42 height 11
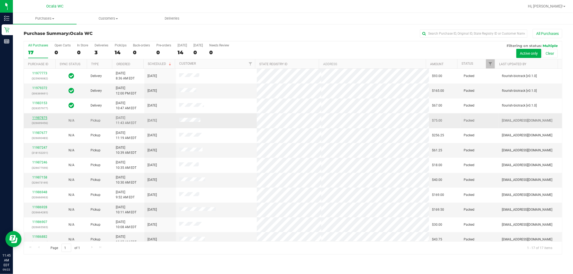
click at [44, 119] on link "11987875" at bounding box center [39, 118] width 15 height 4
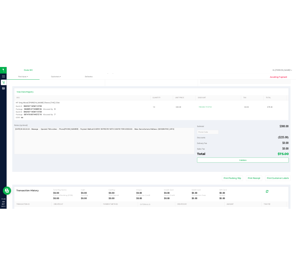
scroll to position [173, 0]
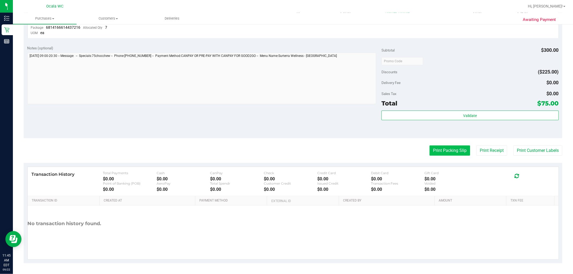
click at [295, 147] on button "Print Packing Slip" at bounding box center [449, 151] width 41 height 10
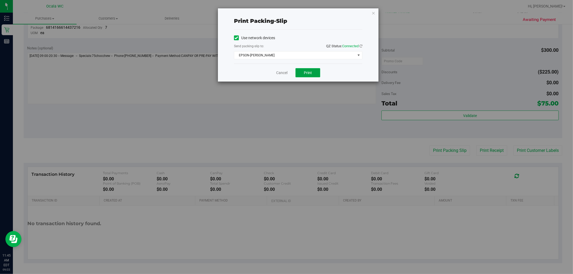
click at [295, 71] on button "Print" at bounding box center [307, 72] width 25 height 9
click at [295, 12] on icon "button" at bounding box center [373, 13] width 4 height 6
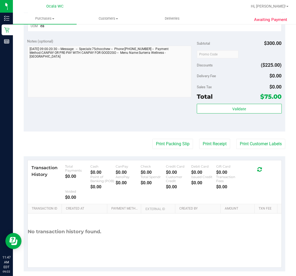
scroll to position [186, 0]
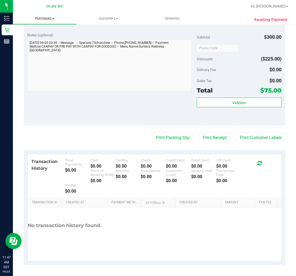
click at [18, 18] on span "Purchases" at bounding box center [45, 18] width 64 height 5
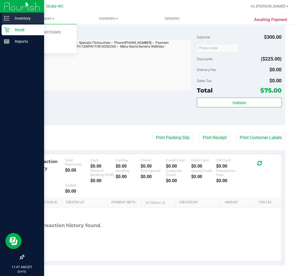
click at [9, 20] on icon at bounding box center [6, 18] width 5 height 5
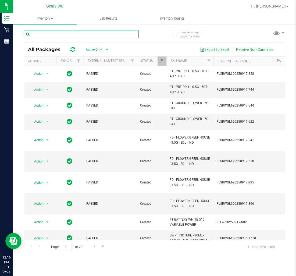
click at [45, 30] on input "text" at bounding box center [81, 34] width 115 height 8
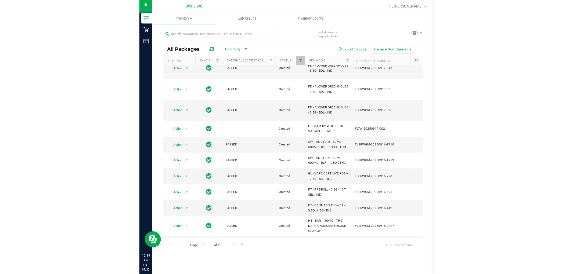
scroll to position [149, 0]
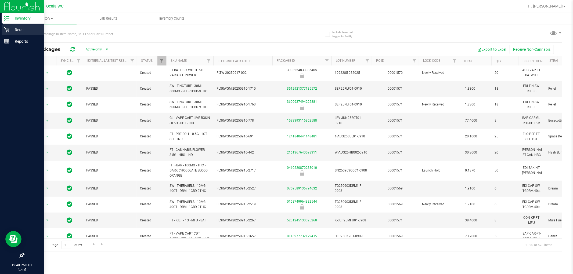
click at [20, 29] on p "Retail" at bounding box center [25, 30] width 32 height 6
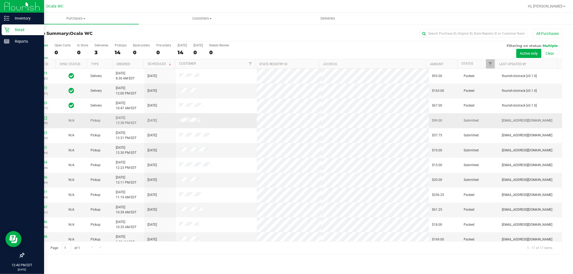
click at [37, 117] on link "11988373" at bounding box center [39, 118] width 15 height 4
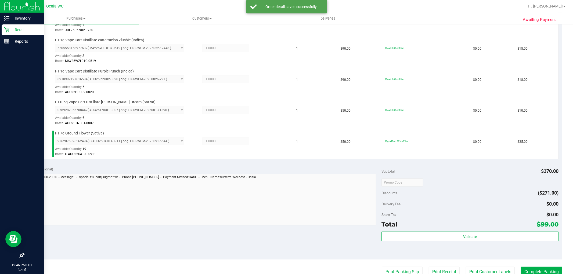
scroll to position [212, 0]
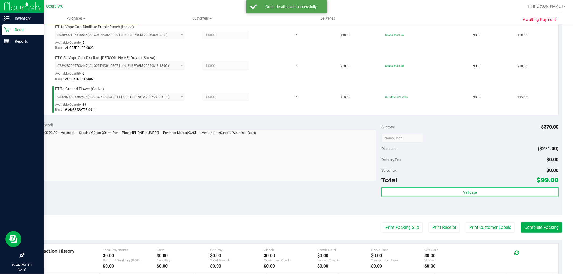
click at [295, 186] on div "Subtotal $370.00 Discounts ($271.00) Delivery Fee $0.00 Sales Tax $0.00 Total $…" at bounding box center [469, 166] width 177 height 89
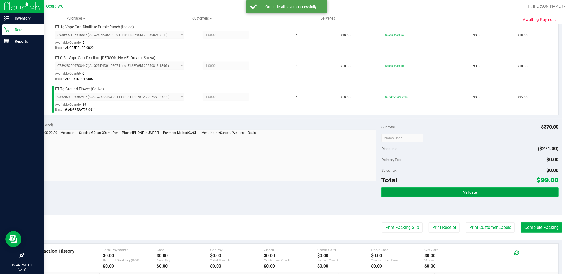
click at [295, 193] on button "Validate" at bounding box center [469, 192] width 177 height 10
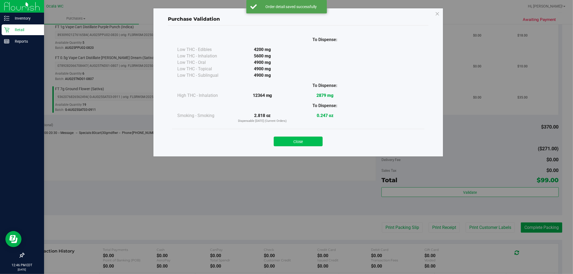
click at [295, 143] on button "Close" at bounding box center [298, 142] width 49 height 10
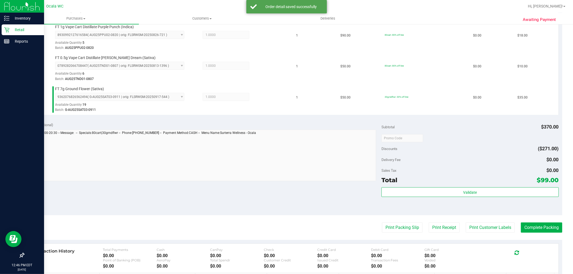
click at [295, 237] on purchase-details "Back Edit Purchase Cancel Purchase View Profile # 11988373 BioTrack ID: - Submi…" at bounding box center [293, 79] width 538 height 524
click at [295, 235] on purchase-details "Back Edit Purchase Cancel Purchase View Profile # 11988373 BioTrack ID: - Submi…" at bounding box center [293, 79] width 538 height 524
click at [295, 227] on button "Print Packing Slip" at bounding box center [402, 228] width 41 height 10
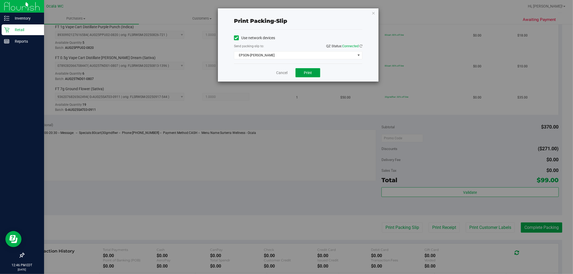
click at [295, 73] on button "Print" at bounding box center [307, 72] width 25 height 9
click at [295, 12] on icon "button" at bounding box center [373, 13] width 4 height 6
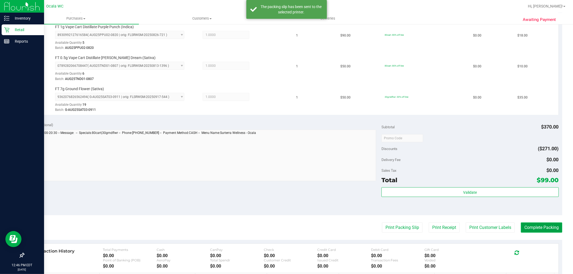
click at [295, 229] on button "Complete Packing" at bounding box center [541, 228] width 41 height 10
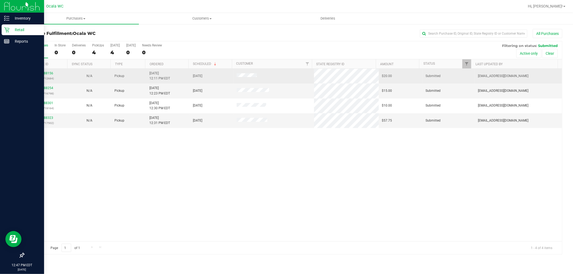
click at [48, 70] on td "11988156 (326712684)" at bounding box center [46, 76] width 44 height 15
click at [50, 79] on p "(326712684)" at bounding box center [45, 78] width 37 height 5
click at [49, 71] on td "11988156 (326712684)" at bounding box center [46, 76] width 44 height 15
click at [49, 73] on link "11988156" at bounding box center [45, 73] width 15 height 4
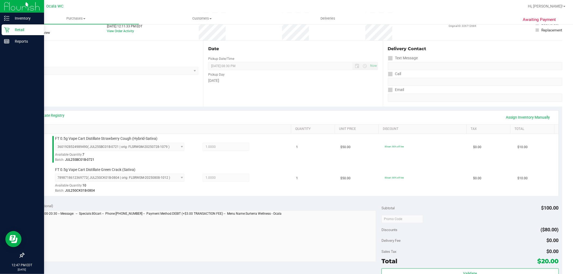
scroll to position [119, 0]
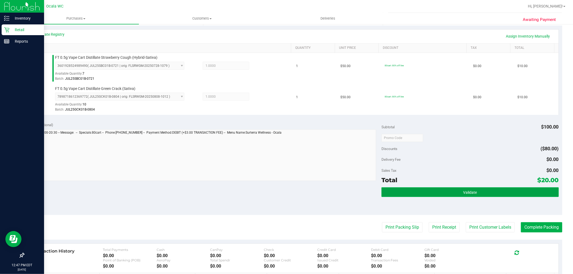
click at [295, 195] on button "Validate" at bounding box center [469, 192] width 177 height 10
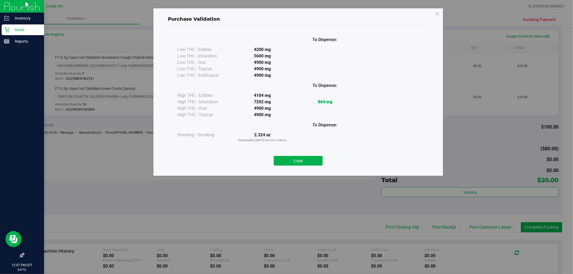
click at [295, 159] on button "Close" at bounding box center [298, 161] width 49 height 10
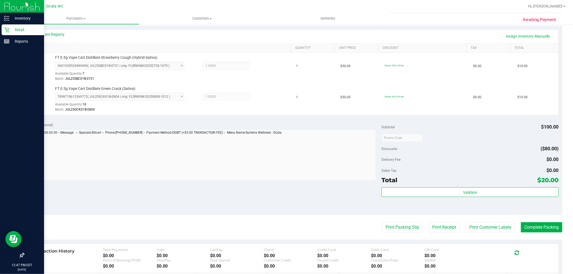
click at [295, 219] on purchase-details "Back Edit Purchase Cancel Purchase View Profile # 11988156 BioTrack ID: - Submi…" at bounding box center [293, 125] width 538 height 431
click at [295, 226] on button "Print Packing Slip" at bounding box center [402, 227] width 41 height 10
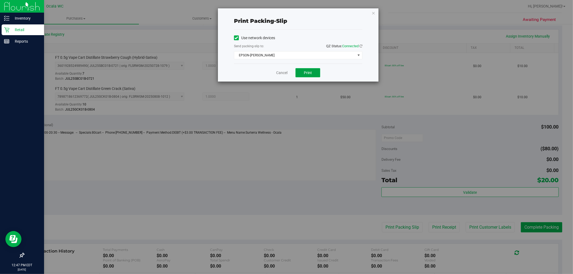
click at [295, 76] on button "Print" at bounding box center [307, 72] width 25 height 9
click at [295, 12] on icon "button" at bounding box center [373, 13] width 4 height 6
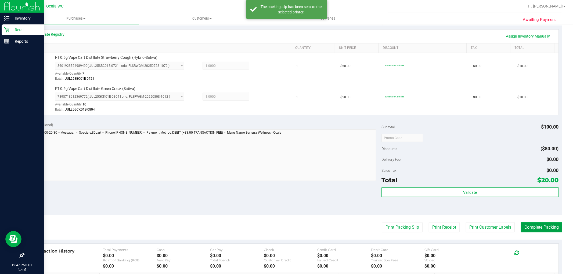
click at [295, 226] on button "Complete Packing" at bounding box center [541, 227] width 41 height 10
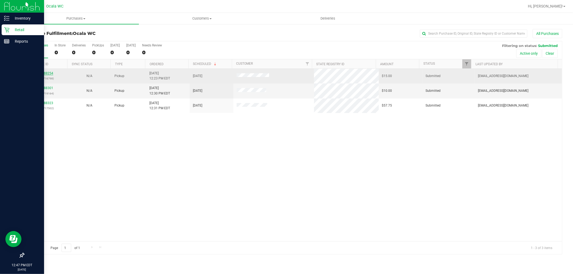
click at [44, 72] on link "11988254" at bounding box center [45, 73] width 15 height 4
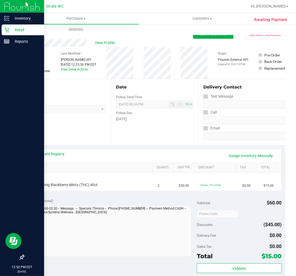
click at [52, 131] on div "Location Pickup Store Ocala WC Select Store Bonita Springs WC Boynton Beach WC …" at bounding box center [67, 112] width 87 height 66
click at [55, 127] on div "Location Pickup Store Ocala WC Select Store Bonita Springs WC Boynton Beach WC …" at bounding box center [67, 112] width 87 height 66
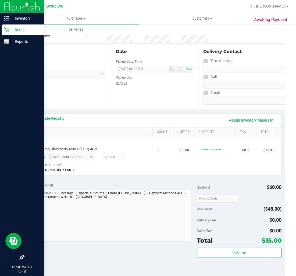
scroll to position [149, 0]
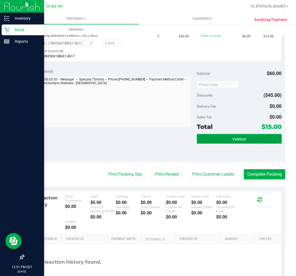
click at [218, 139] on button "Validate" at bounding box center [239, 139] width 85 height 10
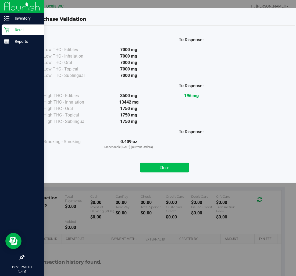
click at [159, 163] on button "Close" at bounding box center [164, 167] width 49 height 10
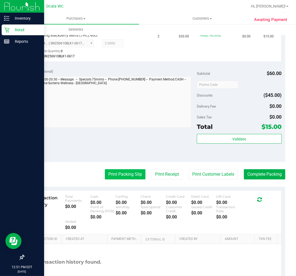
click at [107, 173] on button "Print Packing Slip" at bounding box center [125, 174] width 41 height 10
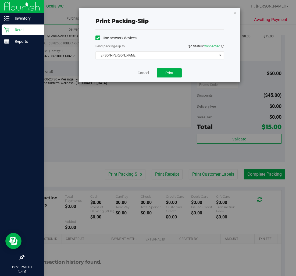
click at [165, 79] on div "Cancel Print" at bounding box center [159, 73] width 128 height 18
click at [167, 74] on span "Print" at bounding box center [169, 73] width 8 height 4
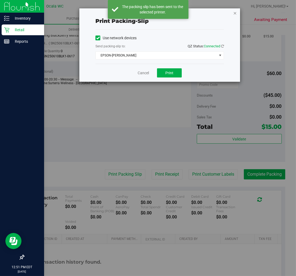
click at [234, 12] on icon "button" at bounding box center [235, 13] width 4 height 6
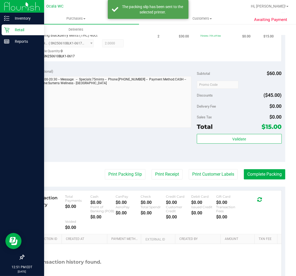
click at [270, 179] on purchase-details "Back Edit Purchase Cancel Purchase View Profile # 11988254 BioTrack ID: - Submi…" at bounding box center [154, 90] width 261 height 421
drag, startPoint x: 260, startPoint y: 164, endPoint x: 259, endPoint y: 176, distance: 12.4
click at [259, 169] on purchase-details "Back Edit Purchase Cancel Purchase View Profile # 11988254 BioTrack ID: - Submi…" at bounding box center [154, 90] width 261 height 421
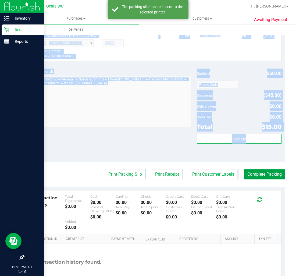
click at [257, 177] on button "Complete Packing" at bounding box center [264, 174] width 41 height 10
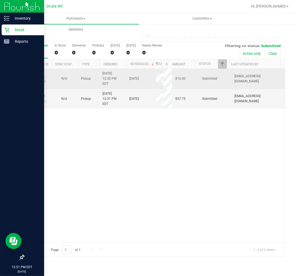
click at [36, 74] on link "11988301" at bounding box center [37, 76] width 15 height 4
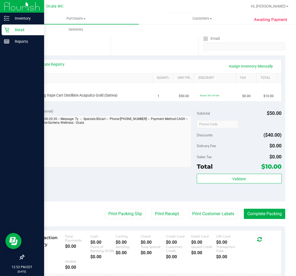
scroll to position [60, 0]
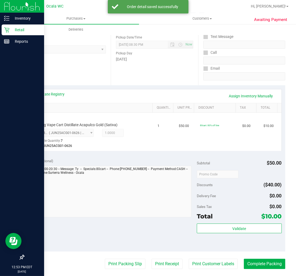
click at [113, 256] on purchase-details "Back Edit Purchase Cancel Purchase View Profile # 11988301 BioTrack ID: - Submi…" at bounding box center [154, 179] width 261 height 421
click at [113, 255] on purchase-details "Back Edit Purchase Cancel Purchase View Profile # 11988301 BioTrack ID: - Submi…" at bounding box center [154, 179] width 261 height 421
click at [115, 259] on button "Print Packing Slip" at bounding box center [125, 263] width 41 height 10
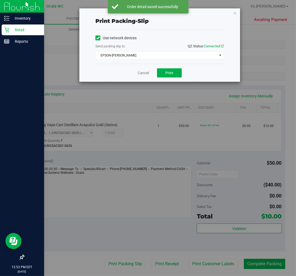
click at [168, 68] on div "Cancel Print" at bounding box center [159, 73] width 128 height 18
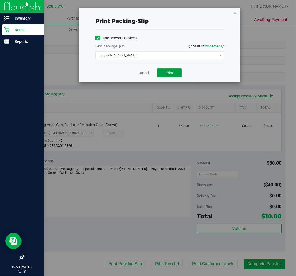
click at [173, 73] on button "Print" at bounding box center [169, 72] width 25 height 9
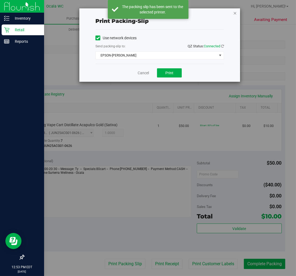
click at [234, 11] on icon "button" at bounding box center [235, 13] width 4 height 6
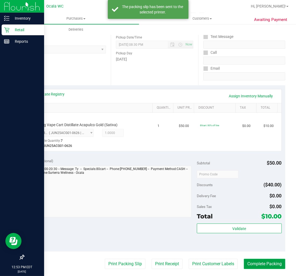
click at [264, 265] on button "Complete Packing" at bounding box center [264, 263] width 41 height 10
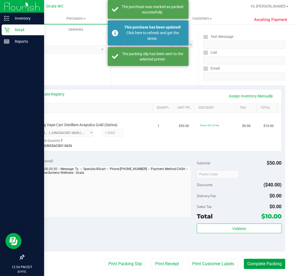
click at [255, 259] on button "Complete Packing" at bounding box center [264, 263] width 41 height 10
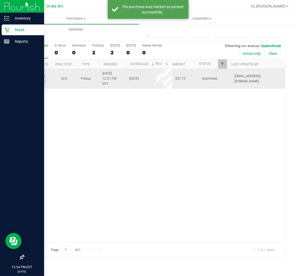
click at [37, 75] on link "11988323" at bounding box center [37, 76] width 15 height 4
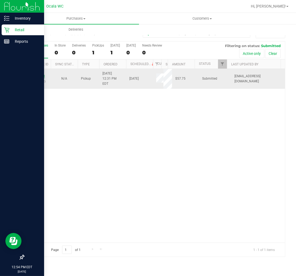
click at [42, 74] on link "11988323" at bounding box center [37, 76] width 15 height 4
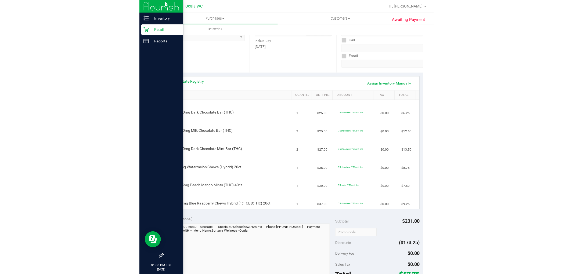
scroll to position [71, 0]
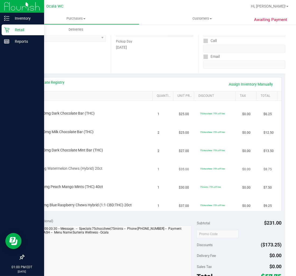
click at [117, 163] on div "HT 5mg Watermelon Chews (Hybrid) 20ct" at bounding box center [91, 164] width 120 height 13
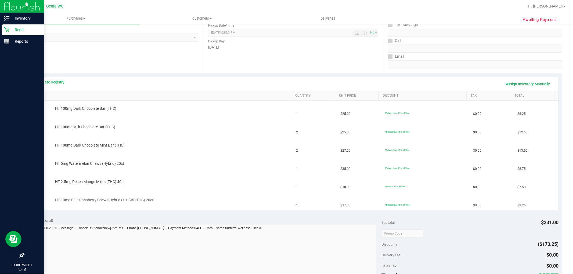
click at [207, 193] on td "HT 10mg Blue Raspberry Chews Hybrid (1:1 CBD:THC) 20ct" at bounding box center [160, 201] width 265 height 18
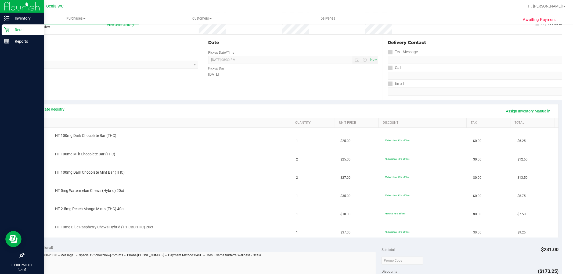
scroll to position [62, 0]
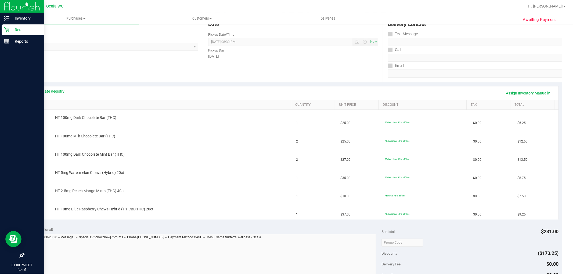
click at [295, 200] on td "1" at bounding box center [315, 192] width 44 height 18
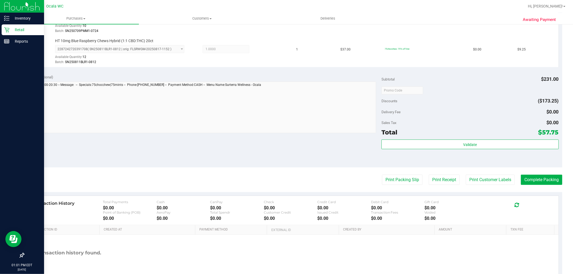
scroll to position [321, 0]
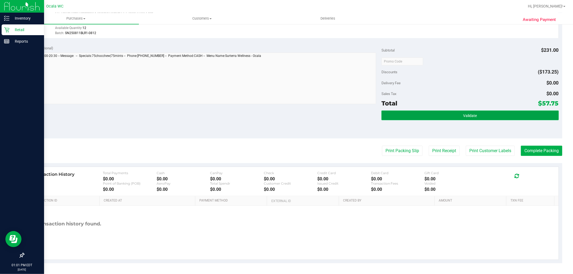
click at [295, 114] on span "Validate" at bounding box center [470, 116] width 14 height 4
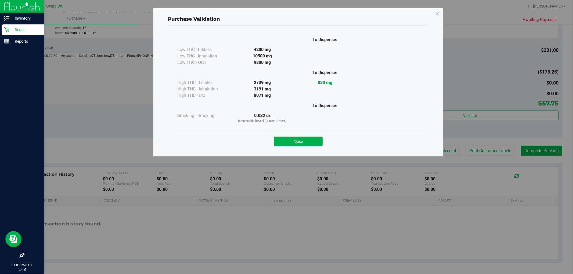
click at [295, 149] on div "Close" at bounding box center [298, 140] width 252 height 22
click at [295, 147] on div "Close" at bounding box center [298, 140] width 252 height 22
click at [295, 141] on button "Close" at bounding box center [298, 142] width 49 height 10
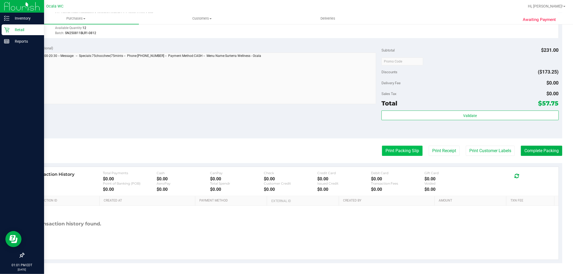
click at [295, 149] on button "Print Packing Slip" at bounding box center [402, 151] width 41 height 10
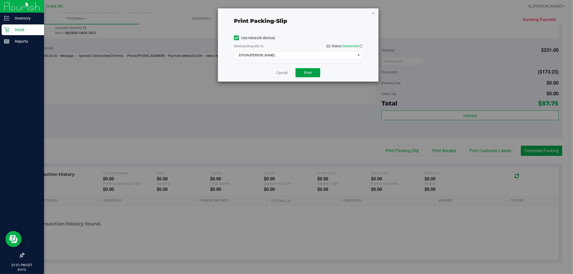
click at [295, 72] on span "Print" at bounding box center [308, 73] width 8 height 4
click at [295, 12] on icon "button" at bounding box center [373, 13] width 4 height 6
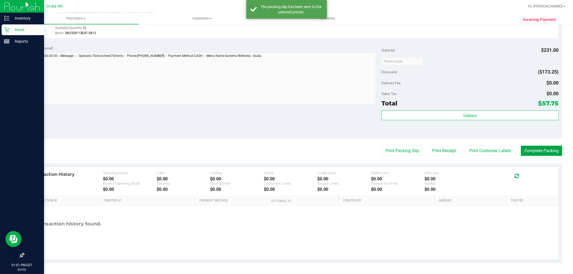
click at [295, 153] on button "Complete Packing" at bounding box center [541, 151] width 41 height 10
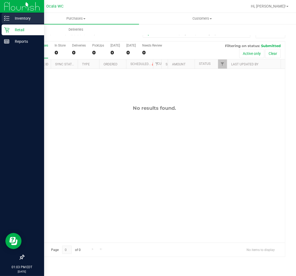
click at [9, 15] on p "Inventory" at bounding box center [25, 18] width 32 height 6
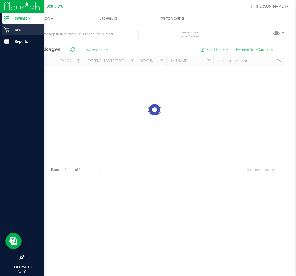
click at [11, 29] on p "Retail" at bounding box center [25, 30] width 32 height 6
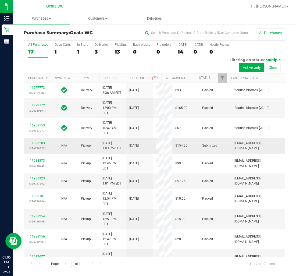
click at [38, 145] on link "11988583" at bounding box center [37, 143] width 15 height 4
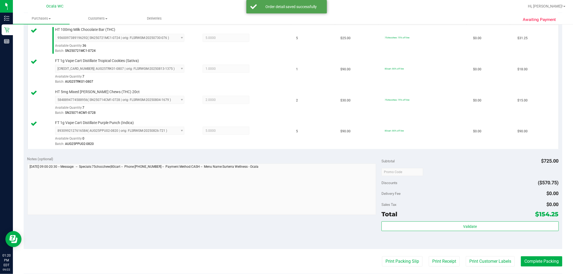
scroll to position [179, 0]
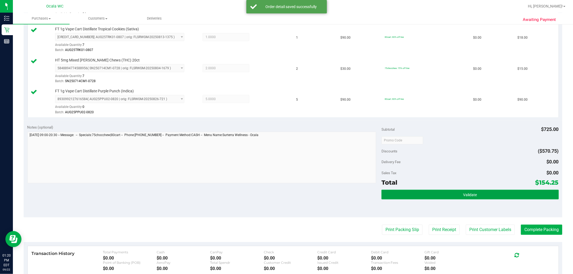
click at [295, 197] on span "Validate" at bounding box center [470, 195] width 14 height 4
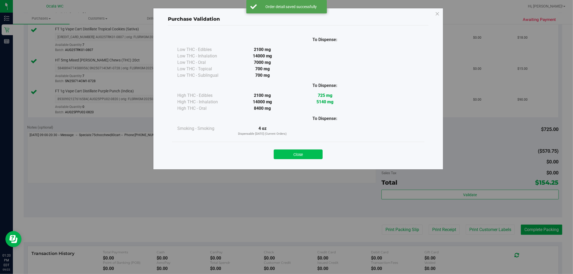
click at [295, 150] on button "Close" at bounding box center [298, 155] width 49 height 10
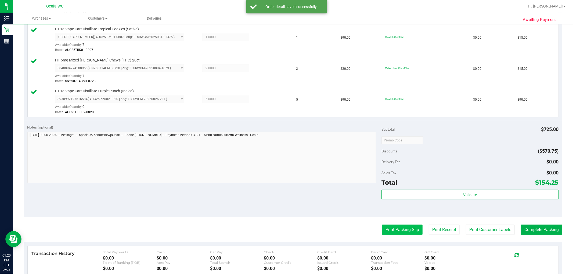
click at [295, 228] on button "Print Packing Slip" at bounding box center [402, 230] width 41 height 10
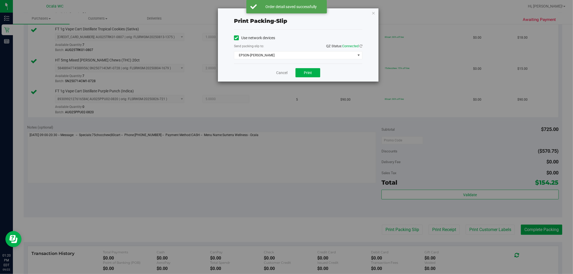
click at [295, 81] on div "Cancel Print" at bounding box center [298, 73] width 128 height 18
click at [295, 75] on button "Print" at bounding box center [307, 72] width 25 height 9
click at [295, 13] on icon "button" at bounding box center [373, 13] width 4 height 6
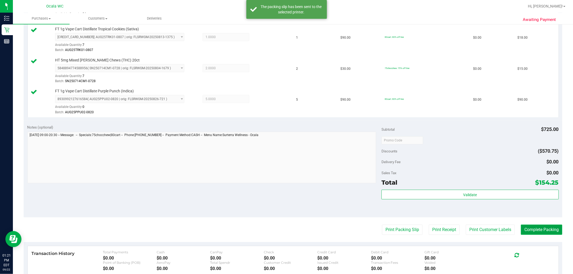
click at [295, 229] on button "Complete Packing" at bounding box center [541, 230] width 41 height 10
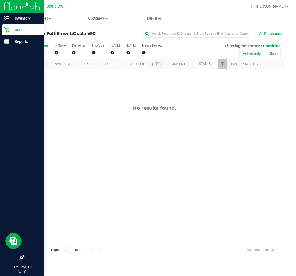
click at [22, 8] on img at bounding box center [22, 6] width 36 height 13
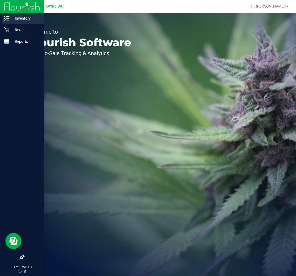
click at [29, 16] on p "Inventory" at bounding box center [25, 18] width 32 height 6
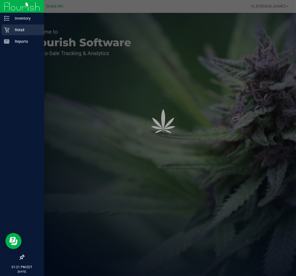
click at [23, 34] on div "Retail" at bounding box center [23, 29] width 42 height 11
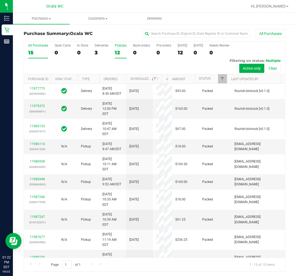
click at [120, 57] on label "PickUps 12" at bounding box center [121, 51] width 12 height 15
click at [0, 0] on input "PickUps 12" at bounding box center [0, 0] width 0 height 0
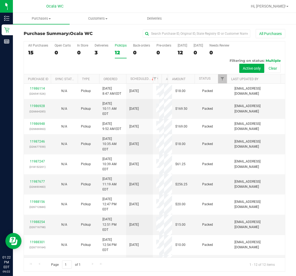
click at [75, 64] on div "All Purchases 15 Open Carts 0 In Store 0 Deliveries 3 PickUps 12 Back-orders 0 …" at bounding box center [154, 57] width 261 height 33
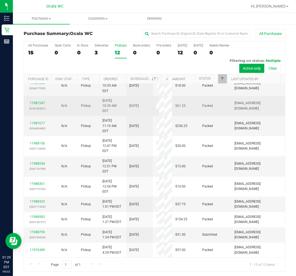
scroll to position [128, 0]
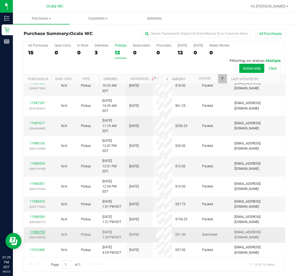
click at [32, 230] on link "11988759" at bounding box center [37, 232] width 15 height 4
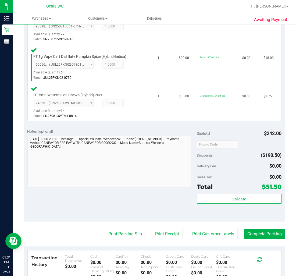
scroll to position [209, 0]
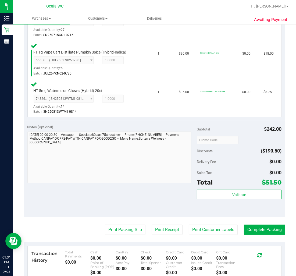
click at [230, 201] on div "Validate" at bounding box center [239, 201] width 85 height 24
click at [226, 198] on div "Validate" at bounding box center [239, 201] width 85 height 24
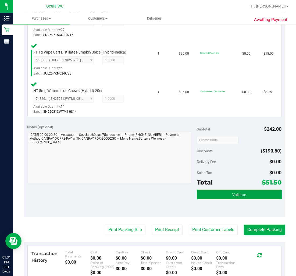
click at [215, 194] on button "Validate" at bounding box center [239, 194] width 85 height 10
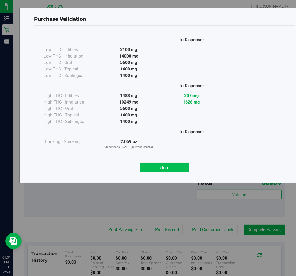
click at [146, 165] on button "Close" at bounding box center [164, 167] width 49 height 10
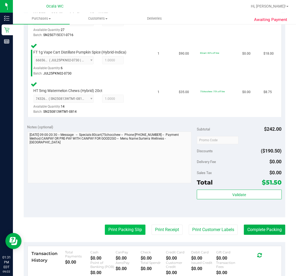
click at [131, 232] on button "Print Packing Slip" at bounding box center [125, 229] width 41 height 10
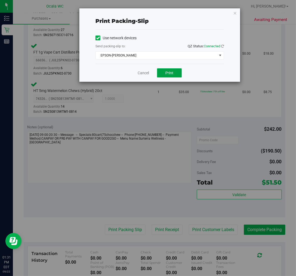
click at [169, 71] on span "Print" at bounding box center [169, 73] width 8 height 4
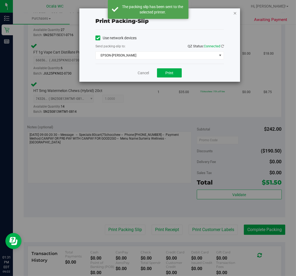
click at [236, 10] on icon "button" at bounding box center [235, 13] width 4 height 6
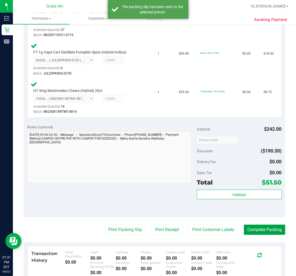
click at [270, 227] on button "Complete Packing" at bounding box center [264, 229] width 41 height 10
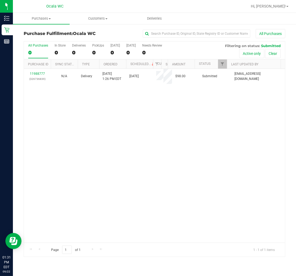
click at [106, 121] on div "11988777 (326736839) N/A Delivery 9/22/2025 1:26 PM EDT 9/24/2025 $98.00 Submit…" at bounding box center [154, 155] width 261 height 173
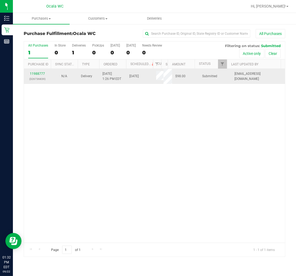
click at [35, 75] on div "11988777 (326736839)" at bounding box center [37, 76] width 20 height 10
click at [32, 74] on link "11988777" at bounding box center [37, 74] width 15 height 4
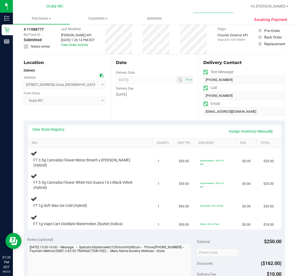
scroll to position [60, 0]
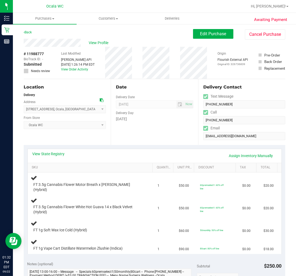
click at [113, 152] on div "View State Registry Assign Inventory Manually" at bounding box center [154, 155] width 244 height 9
click at [122, 148] on div "View State Registry Assign Inventory Manually SKU Quantity Unit Price Discount …" at bounding box center [154, 201] width 261 height 112
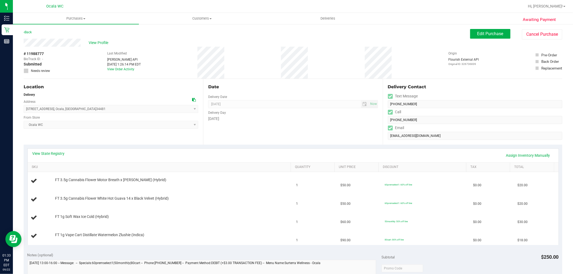
click at [124, 95] on div "Delivery" at bounding box center [111, 94] width 175 height 5
click at [512, 157] on link "Assign Inventory Manually" at bounding box center [528, 155] width 51 height 9
click at [528, 154] on link "Save & Exit" at bounding box center [540, 155] width 25 height 9
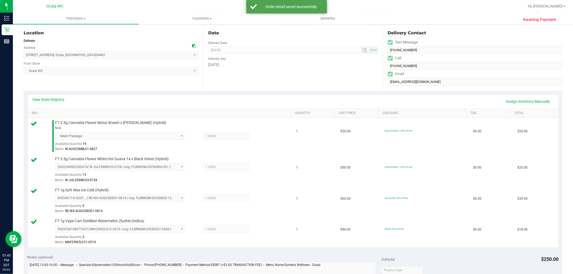
scroll to position [209, 0]
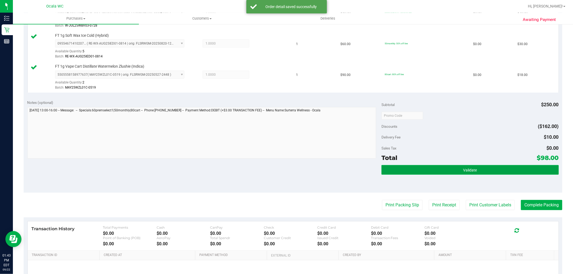
click at [443, 168] on button "Validate" at bounding box center [469, 170] width 177 height 10
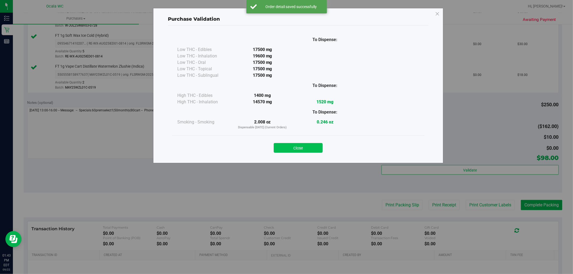
click at [312, 149] on button "Close" at bounding box center [298, 148] width 49 height 10
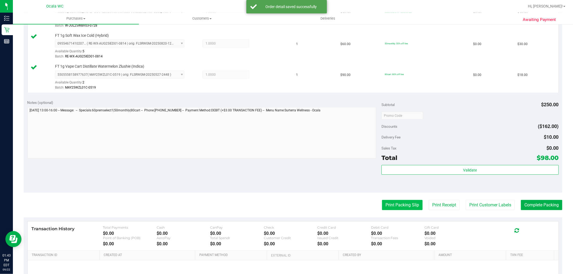
click at [394, 204] on button "Print Packing Slip" at bounding box center [402, 205] width 41 height 10
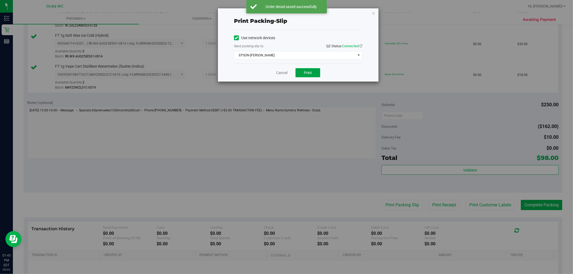
click at [314, 72] on button "Print" at bounding box center [307, 72] width 25 height 9
click at [373, 10] on icon "button" at bounding box center [373, 13] width 4 height 6
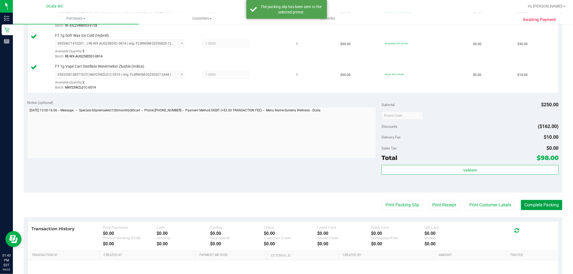
click at [530, 201] on button "Complete Packing" at bounding box center [541, 205] width 41 height 10
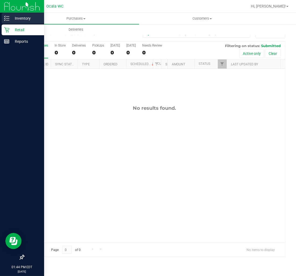
click at [8, 17] on icon at bounding box center [6, 18] width 5 height 5
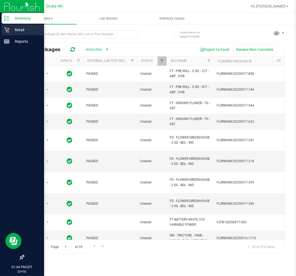
click at [9, 32] on div "Retail" at bounding box center [23, 29] width 42 height 11
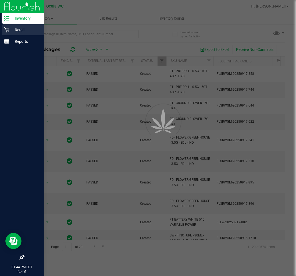
click at [9, 32] on div "Retail" at bounding box center [23, 29] width 42 height 11
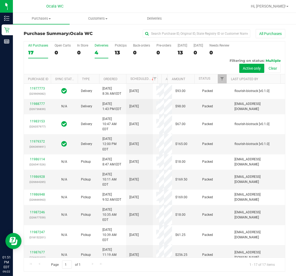
click at [100, 45] on div "Deliveries" at bounding box center [102, 46] width 14 height 4
click at [0, 0] on input "Deliveries 4" at bounding box center [0, 0] width 0 height 0
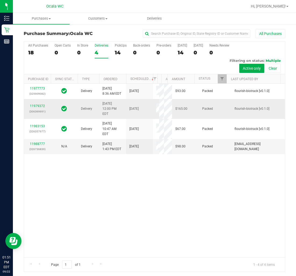
scroll to position [1, 0]
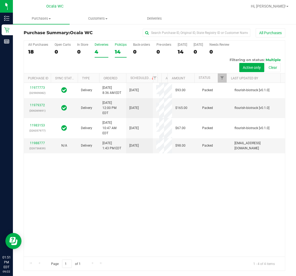
click at [121, 48] on label "PickUps 14" at bounding box center [121, 50] width 12 height 15
click at [0, 0] on input "PickUps 14" at bounding box center [0, 0] width 0 height 0
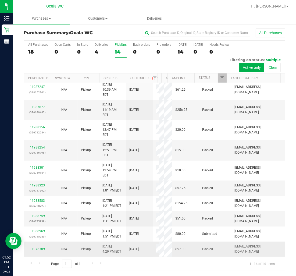
scroll to position [143, 0]
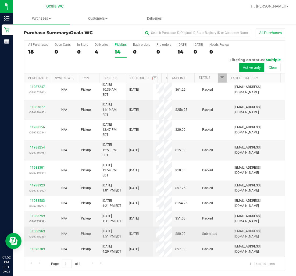
click at [41, 229] on link "11988969" at bounding box center [37, 231] width 15 height 4
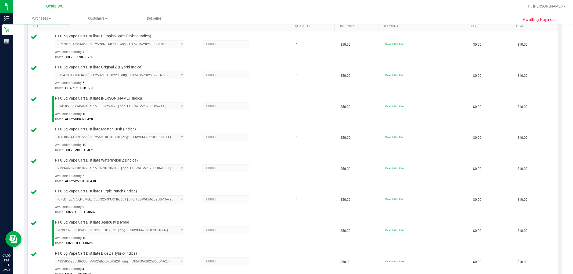
scroll to position [320, 0]
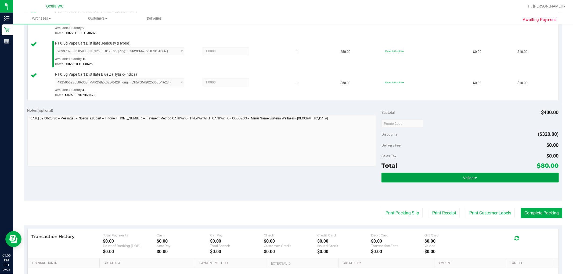
click at [465, 179] on span "Validate" at bounding box center [470, 178] width 14 height 4
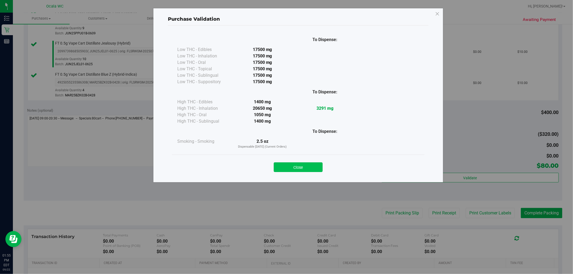
click at [302, 163] on button "Close" at bounding box center [298, 167] width 49 height 10
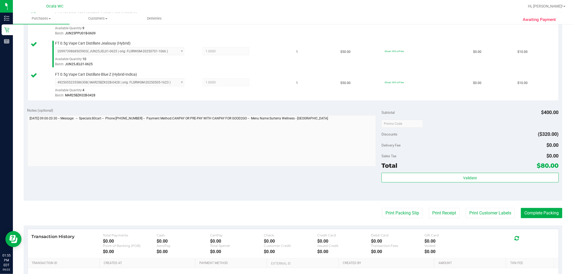
click at [396, 220] on purchase-details "Back Edit Purchase Cancel Purchase View Profile # 11988969 BioTrack ID: - Submi…" at bounding box center [293, 17] width 538 height 617
click at [396, 209] on button "Print Packing Slip" at bounding box center [402, 213] width 41 height 10
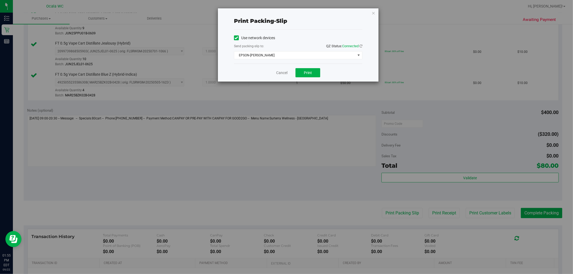
click at [310, 66] on div "Cancel Print" at bounding box center [298, 73] width 128 height 18
click at [311, 67] on div "Cancel Print" at bounding box center [298, 73] width 128 height 18
click at [311, 81] on div "Cancel Print" at bounding box center [298, 73] width 128 height 18
click at [311, 77] on button "Print" at bounding box center [307, 72] width 25 height 9
click at [374, 12] on icon "button" at bounding box center [373, 13] width 4 height 6
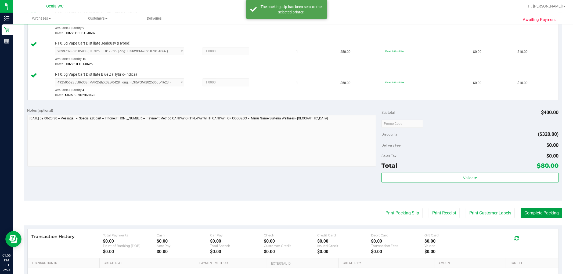
click at [545, 211] on button "Complete Packing" at bounding box center [541, 213] width 41 height 10
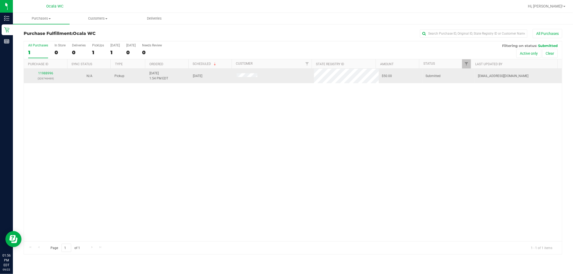
click at [46, 71] on div "11988996 (326746469)" at bounding box center [45, 76] width 37 height 10
click at [46, 71] on link "11988996" at bounding box center [45, 73] width 15 height 4
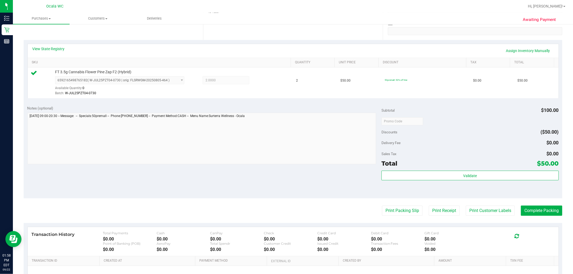
scroll to position [165, 0]
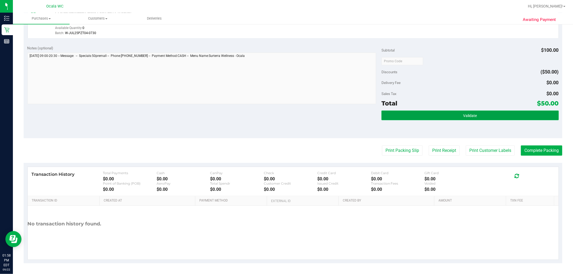
click at [424, 117] on button "Validate" at bounding box center [469, 116] width 177 height 10
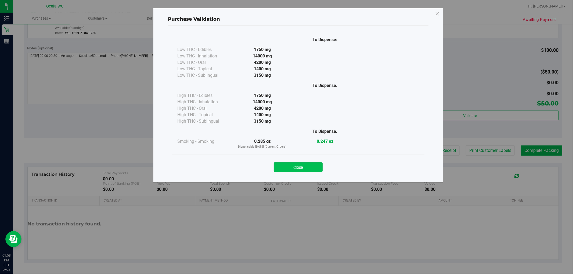
click at [300, 164] on button "Close" at bounding box center [298, 167] width 49 height 10
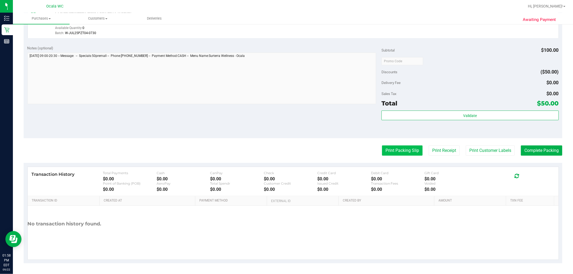
drag, startPoint x: 401, startPoint y: 140, endPoint x: 401, endPoint y: 147, distance: 6.7
click at [401, 144] on purchase-details "Back Edit Purchase Cancel Purchase View Profile # 11988996 BioTrack ID: - Submi…" at bounding box center [293, 63] width 538 height 399
click at [401, 147] on button "Print Packing Slip" at bounding box center [402, 151] width 41 height 10
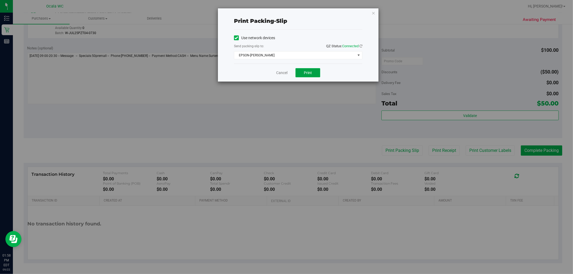
click at [313, 74] on button "Print" at bounding box center [307, 72] width 25 height 9
click at [374, 12] on icon "button" at bounding box center [373, 13] width 4 height 6
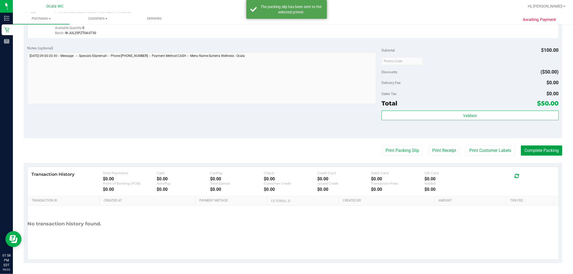
click at [546, 149] on button "Complete Packing" at bounding box center [541, 151] width 41 height 10
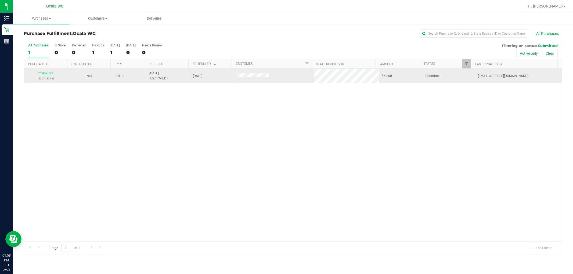
click at [46, 73] on link "11989021" at bounding box center [45, 73] width 15 height 4
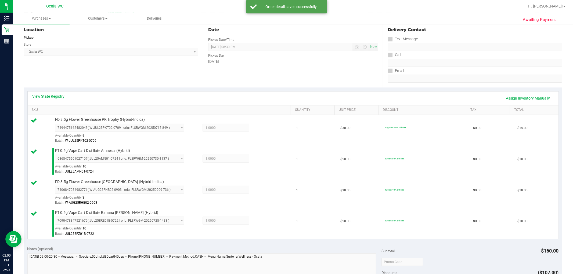
scroll to position [176, 0]
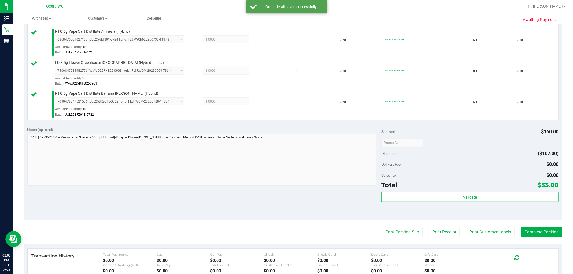
click at [464, 191] on div "Subtotal $160.00 Discounts ($107.00) Delivery Fee $0.00 Sales Tax $0.00 Total $…" at bounding box center [469, 171] width 177 height 89
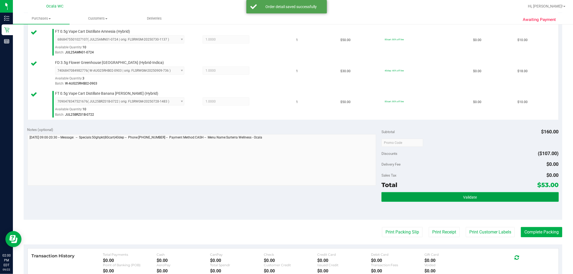
click at [465, 194] on button "Validate" at bounding box center [469, 197] width 177 height 10
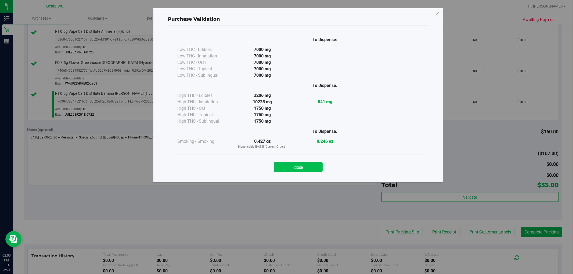
click at [304, 164] on button "Close" at bounding box center [298, 167] width 49 height 10
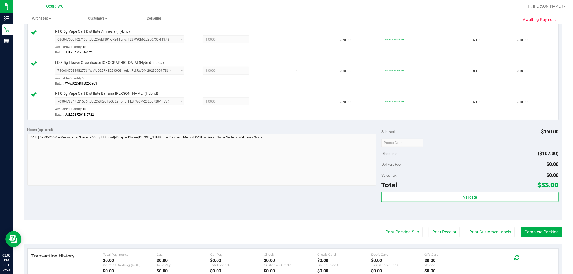
click at [385, 244] on purchase-details "Back Edit Purchase Cancel Purchase View Profile # 11989021 BioTrack ID: - Submi…" at bounding box center [293, 99] width 538 height 493
click at [400, 232] on button "Print Packing Slip" at bounding box center [402, 232] width 41 height 10
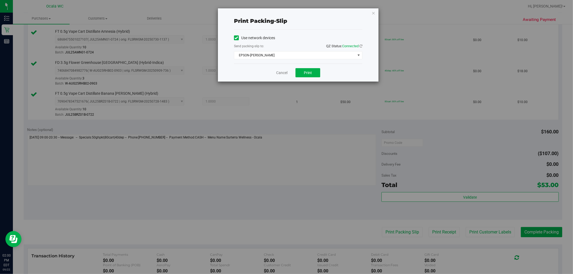
click at [304, 67] on div "Cancel Print" at bounding box center [298, 73] width 128 height 18
click at [310, 76] on button "Print" at bounding box center [307, 72] width 25 height 9
click at [373, 13] on icon "button" at bounding box center [373, 13] width 4 height 6
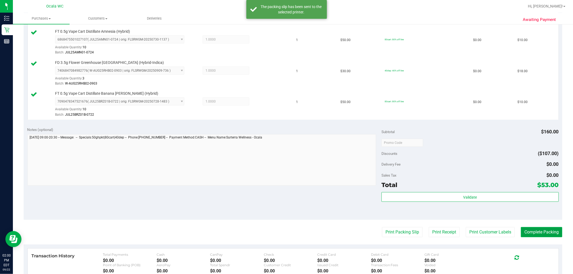
click at [540, 230] on button "Complete Packing" at bounding box center [541, 232] width 41 height 10
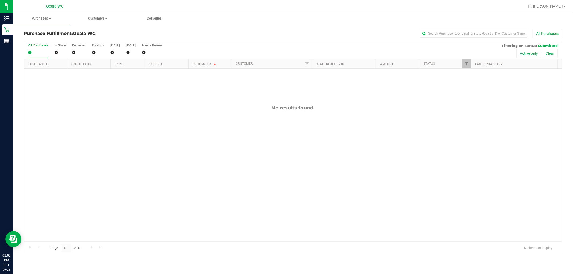
click at [124, 110] on div "No results found." at bounding box center [293, 108] width 538 height 6
click at [108, 160] on div "No results found." at bounding box center [293, 173] width 538 height 209
click at [93, 164] on div "No results found." at bounding box center [293, 173] width 538 height 209
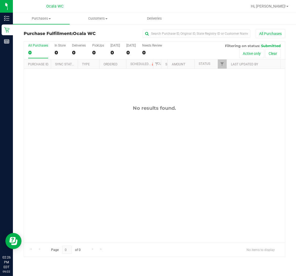
click at [56, 100] on div "No results found." at bounding box center [154, 174] width 261 height 210
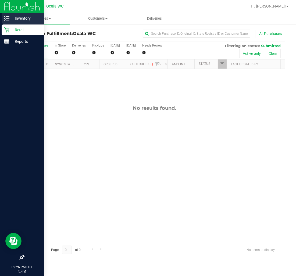
click at [11, 15] on p "Inventory" at bounding box center [25, 18] width 32 height 6
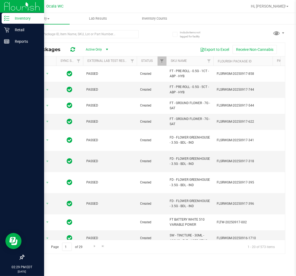
click at [27, 28] on div at bounding box center [89, 33] width 131 height 17
click at [8, 32] on div "Retail" at bounding box center [23, 29] width 42 height 11
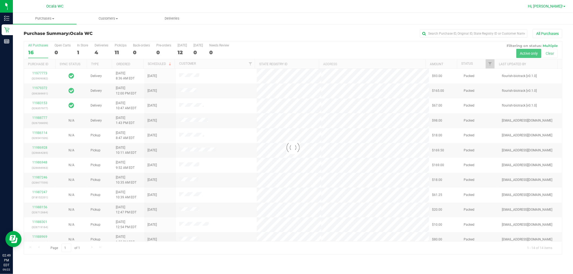
click at [547, 6] on span "Hi, [PERSON_NAME]!" at bounding box center [545, 6] width 35 height 4
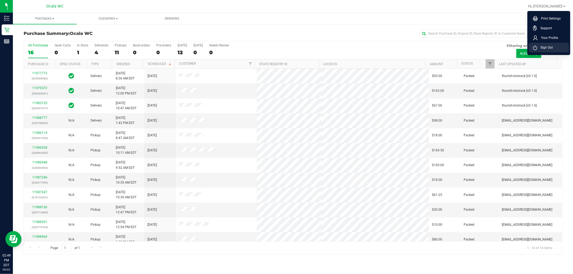
click at [549, 44] on li "Sign Out" at bounding box center [549, 48] width 40 height 10
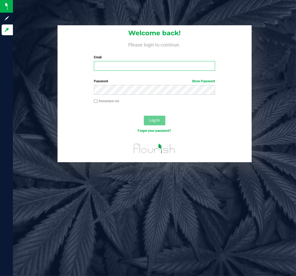
click at [121, 63] on input "Email" at bounding box center [154, 66] width 121 height 10
type input "smccurdy@liveparallel.com"
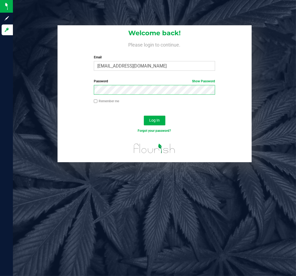
click at [144, 115] on button "Log In" at bounding box center [154, 120] width 21 height 10
